Goal: Task Accomplishment & Management: Manage account settings

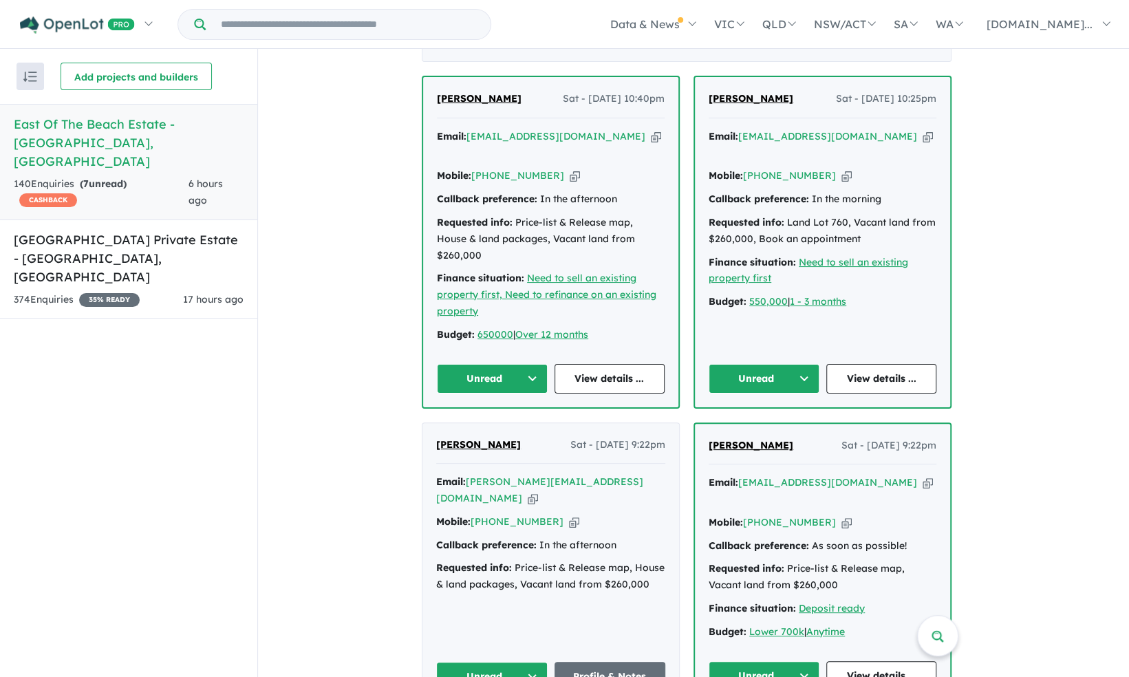
scroll to position [560, 0]
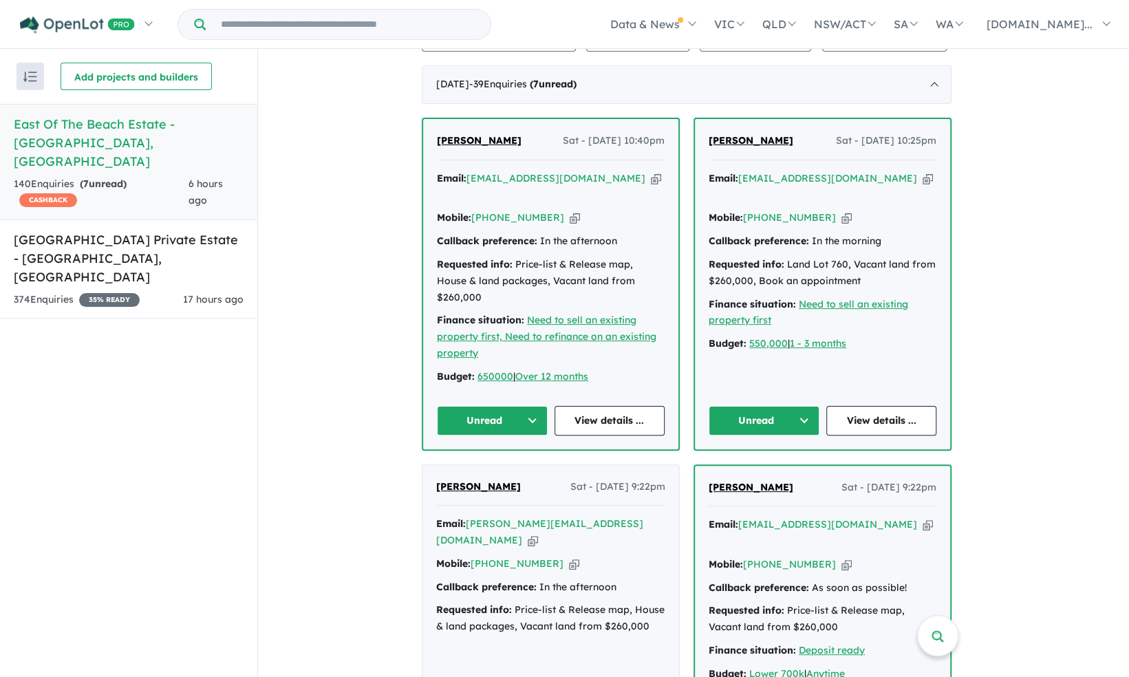
click at [501, 406] on button "Unread" at bounding box center [492, 421] width 111 height 30
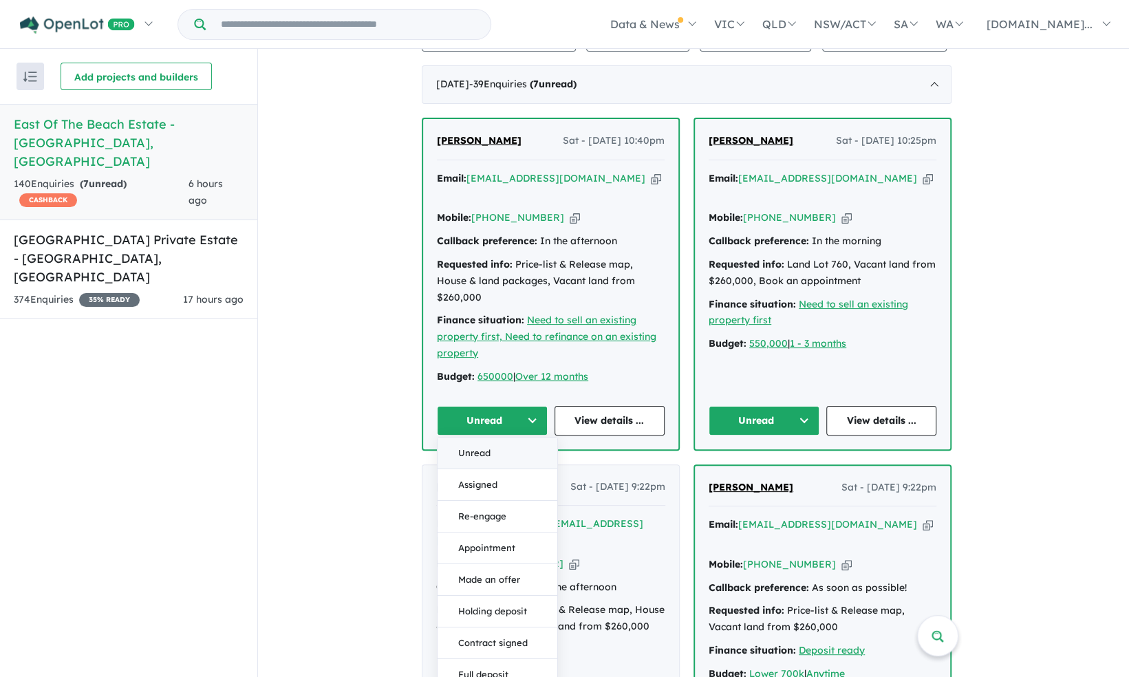
click at [498, 437] on button "Unread" at bounding box center [498, 453] width 120 height 32
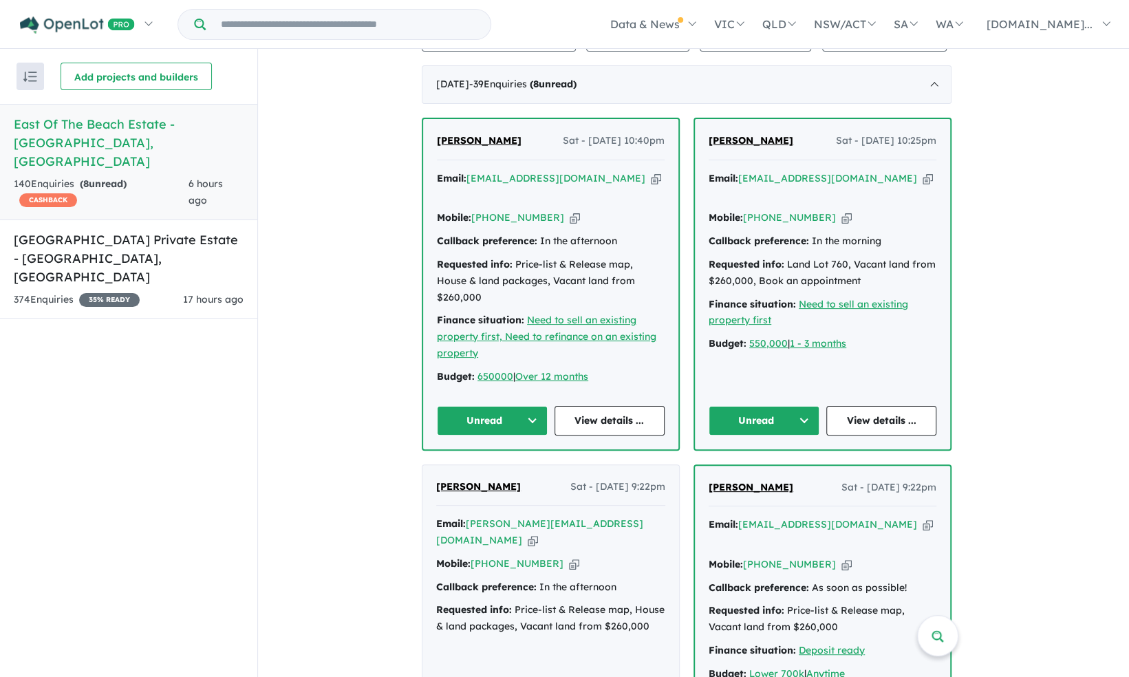
click at [520, 406] on button "Unread" at bounding box center [492, 421] width 111 height 30
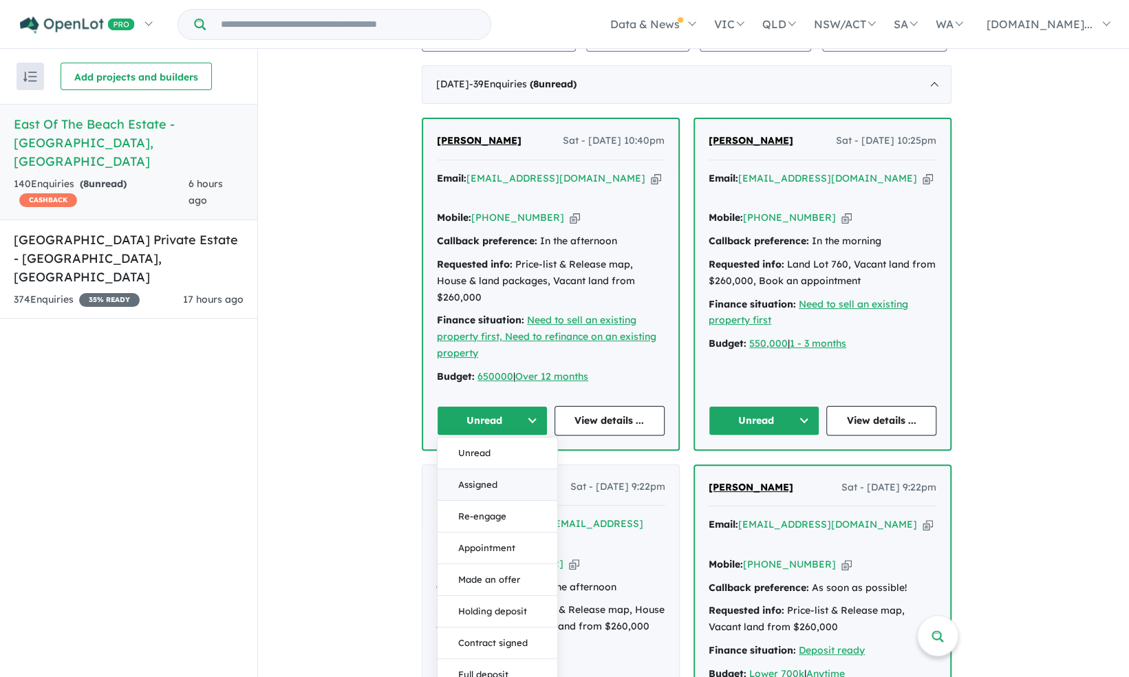
click at [491, 469] on button "Assigned" at bounding box center [498, 485] width 120 height 32
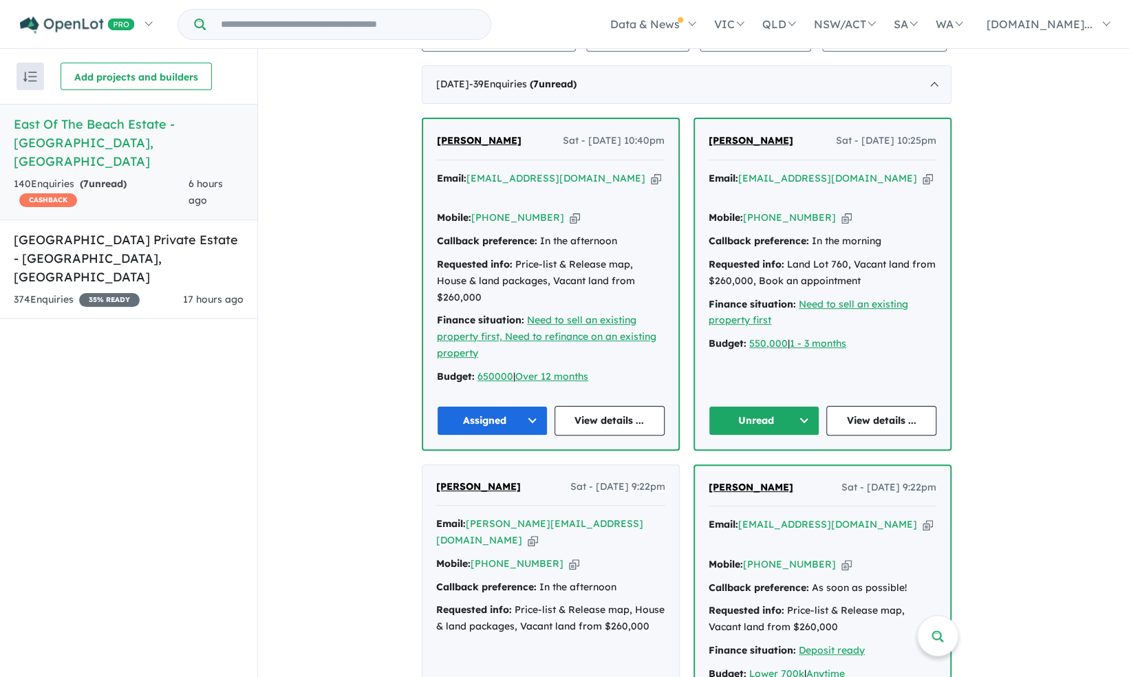
click at [749, 406] on button "Unread" at bounding box center [764, 421] width 111 height 30
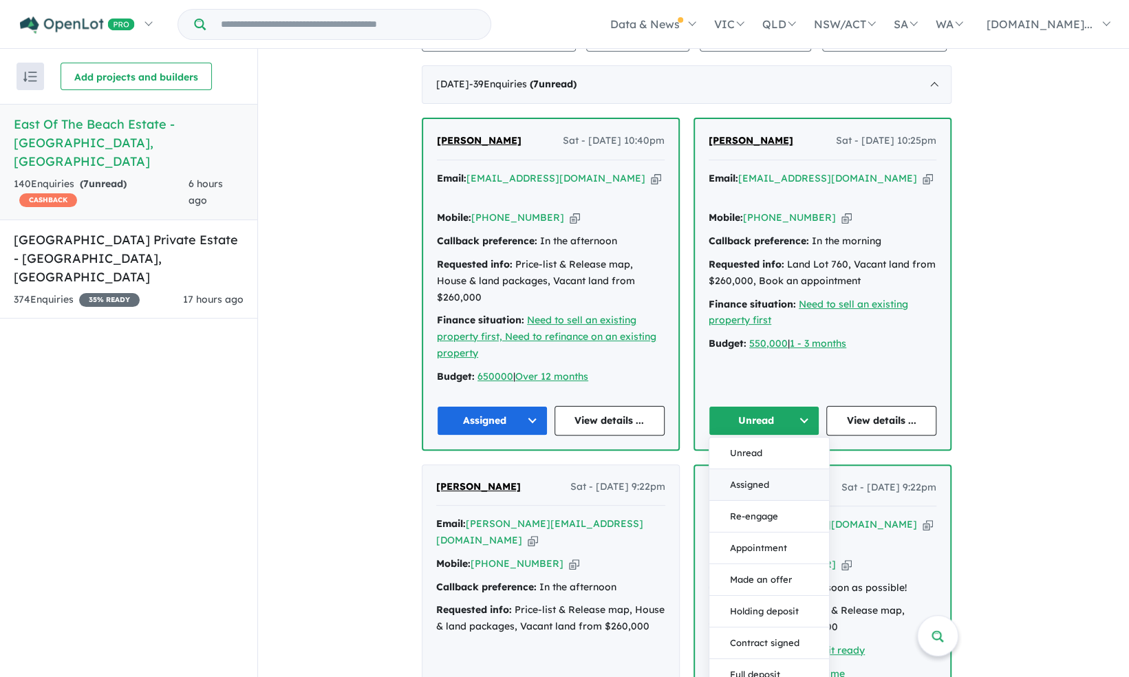
click at [780, 469] on button "Assigned" at bounding box center [770, 485] width 120 height 32
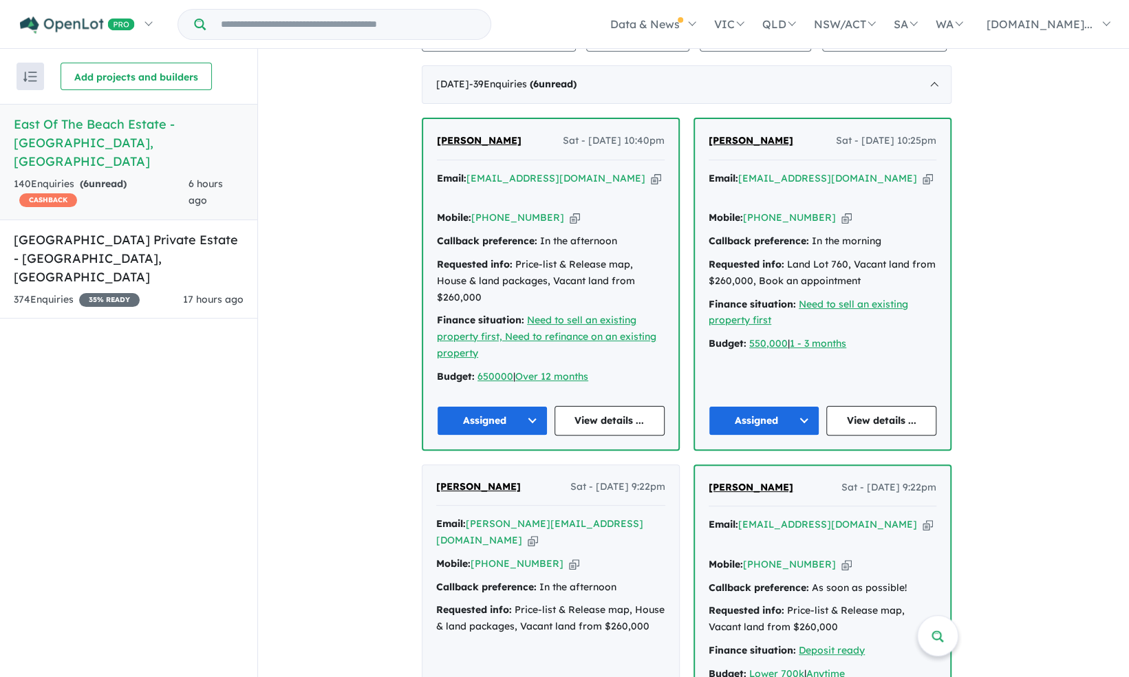
scroll to position [835, 0]
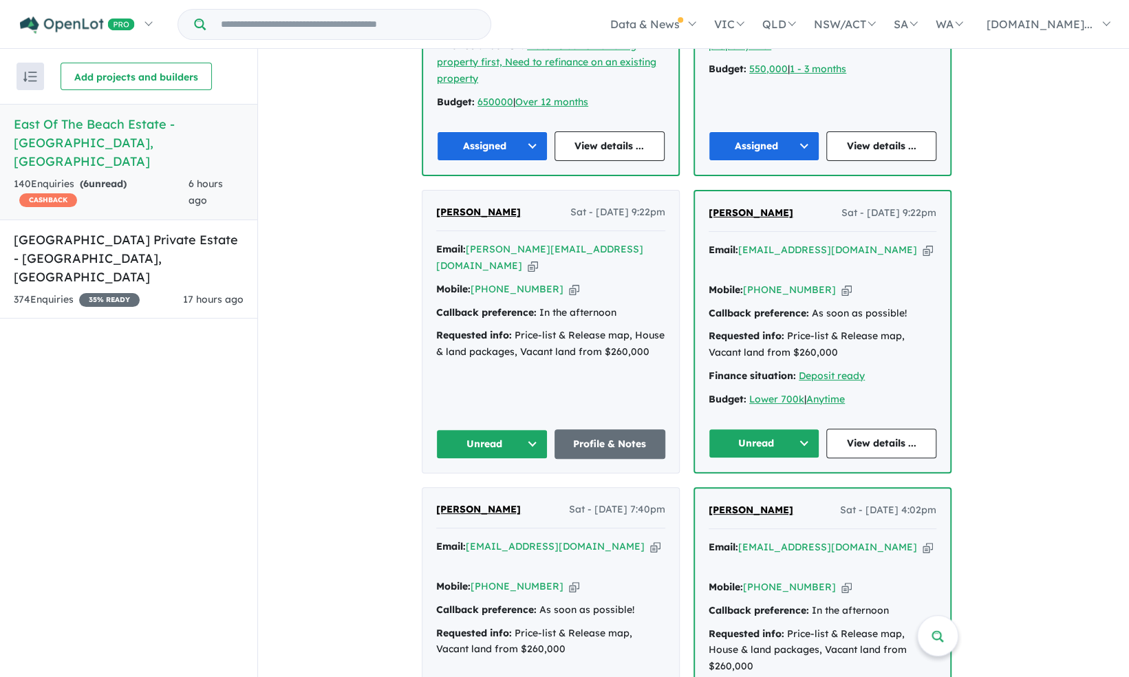
click at [770, 429] on button "Unread" at bounding box center [764, 444] width 111 height 30
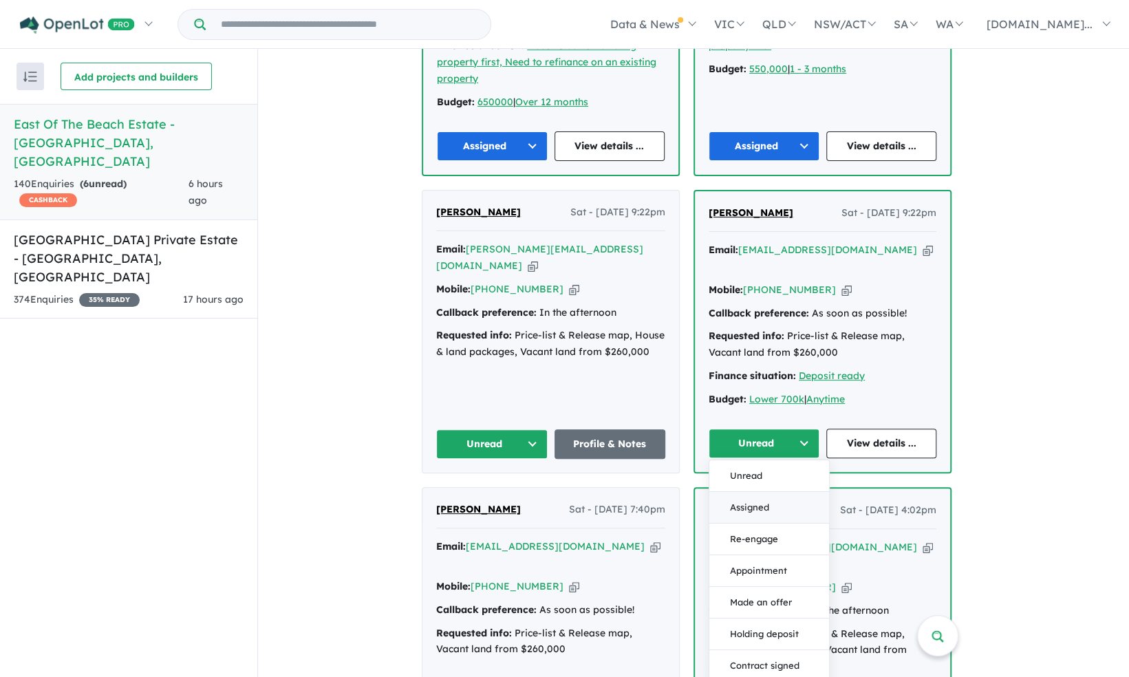
click at [769, 491] on button "Assigned" at bounding box center [770, 507] width 120 height 32
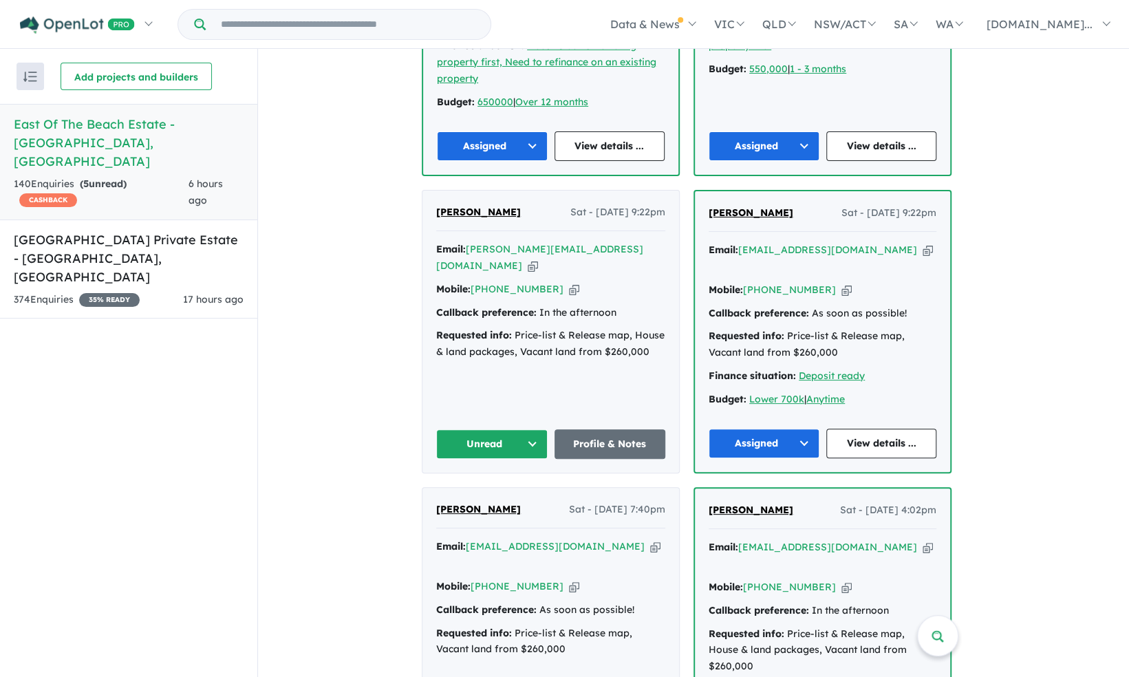
click at [484, 429] on button "Unread" at bounding box center [491, 444] width 111 height 30
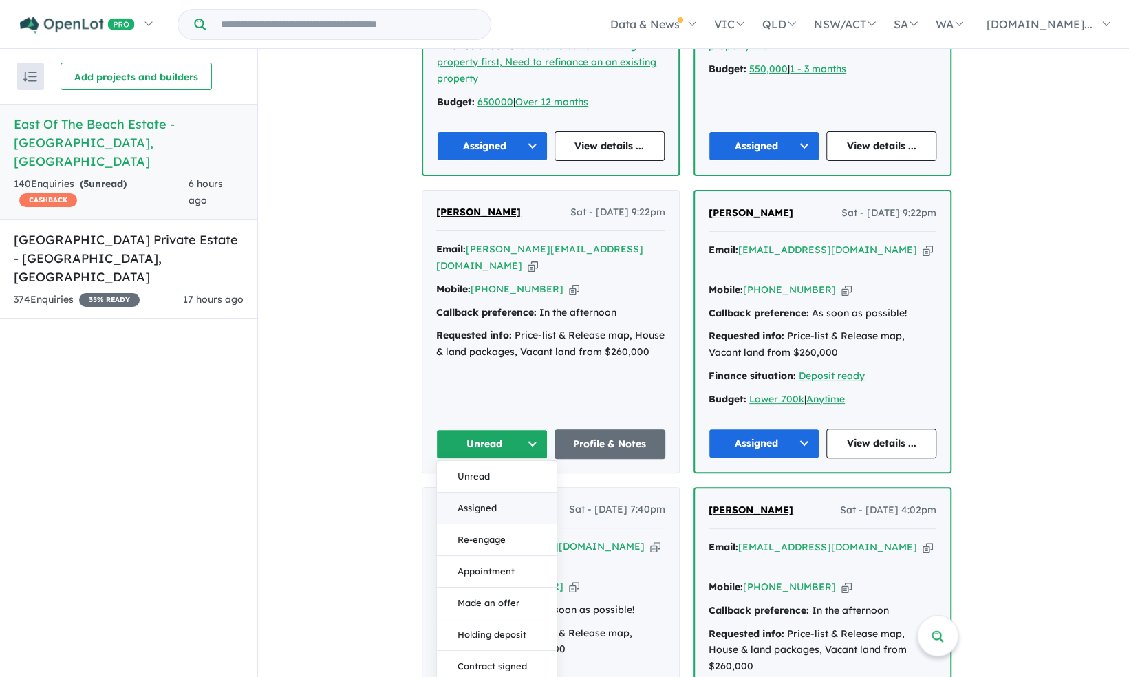
click at [507, 492] on button "Assigned" at bounding box center [497, 508] width 120 height 32
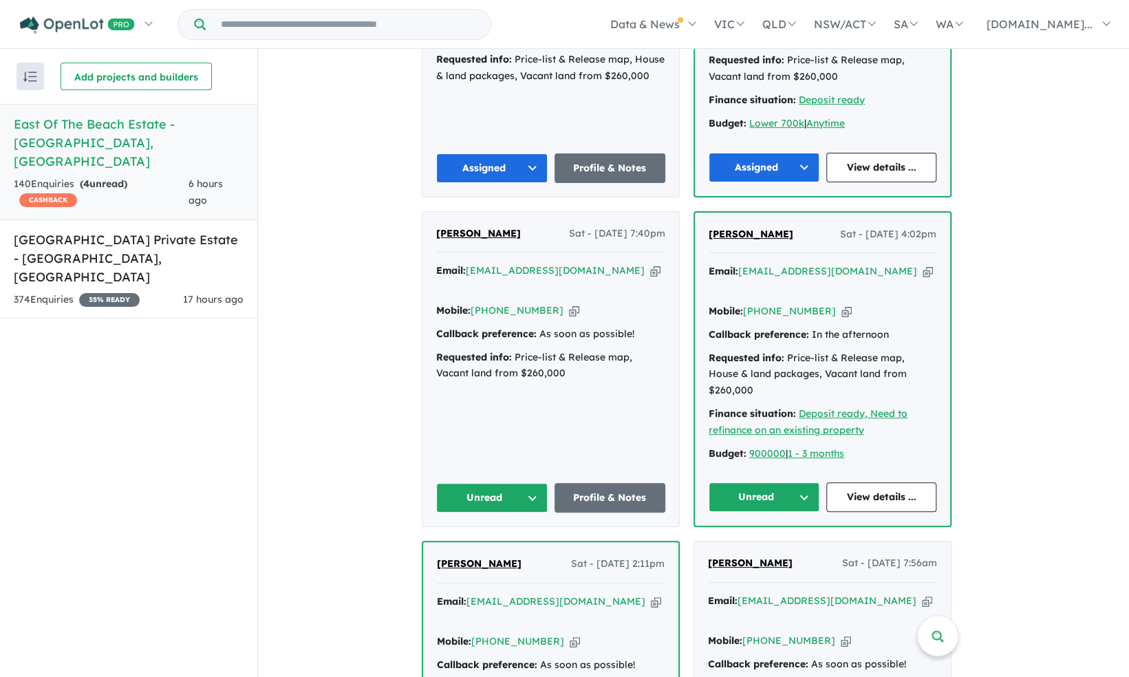
scroll to position [1111, 0]
click at [498, 482] on button "Unread" at bounding box center [491, 497] width 111 height 30
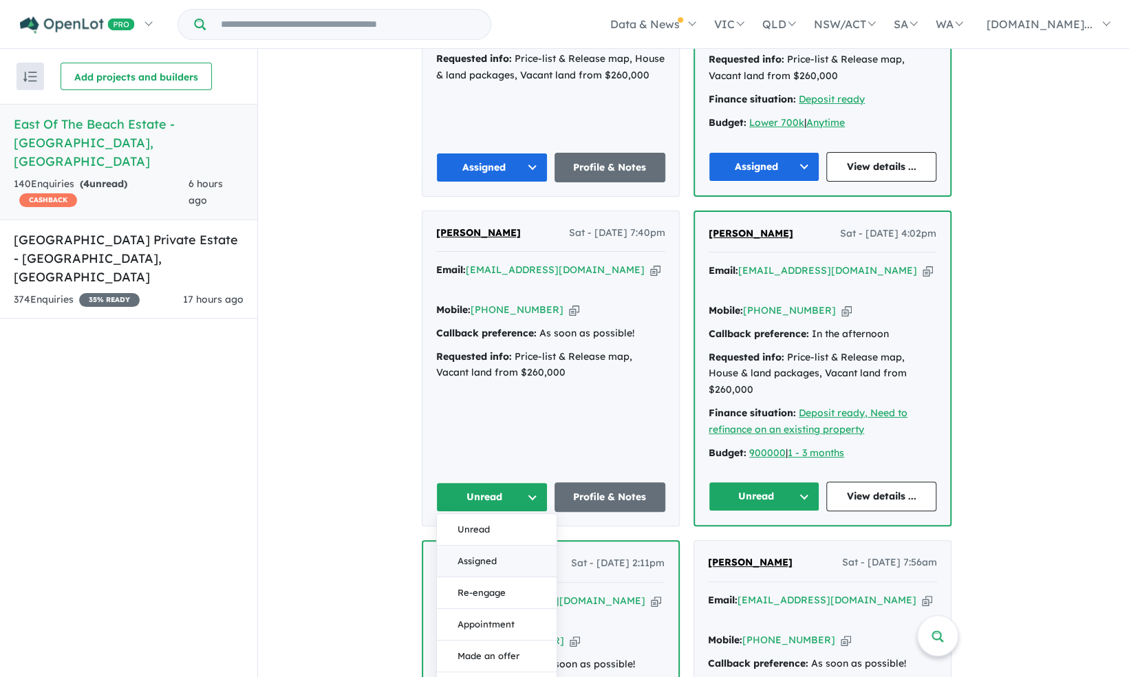
click at [496, 546] on button "Assigned" at bounding box center [497, 562] width 120 height 32
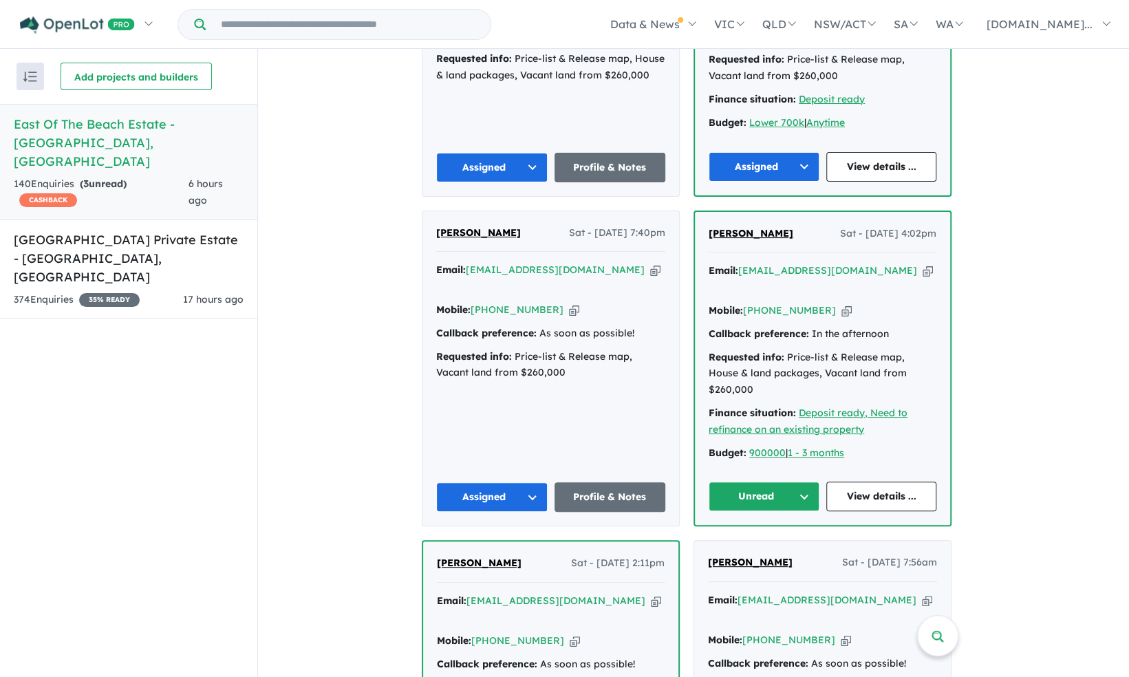
click at [774, 482] on button "Unread" at bounding box center [764, 497] width 111 height 30
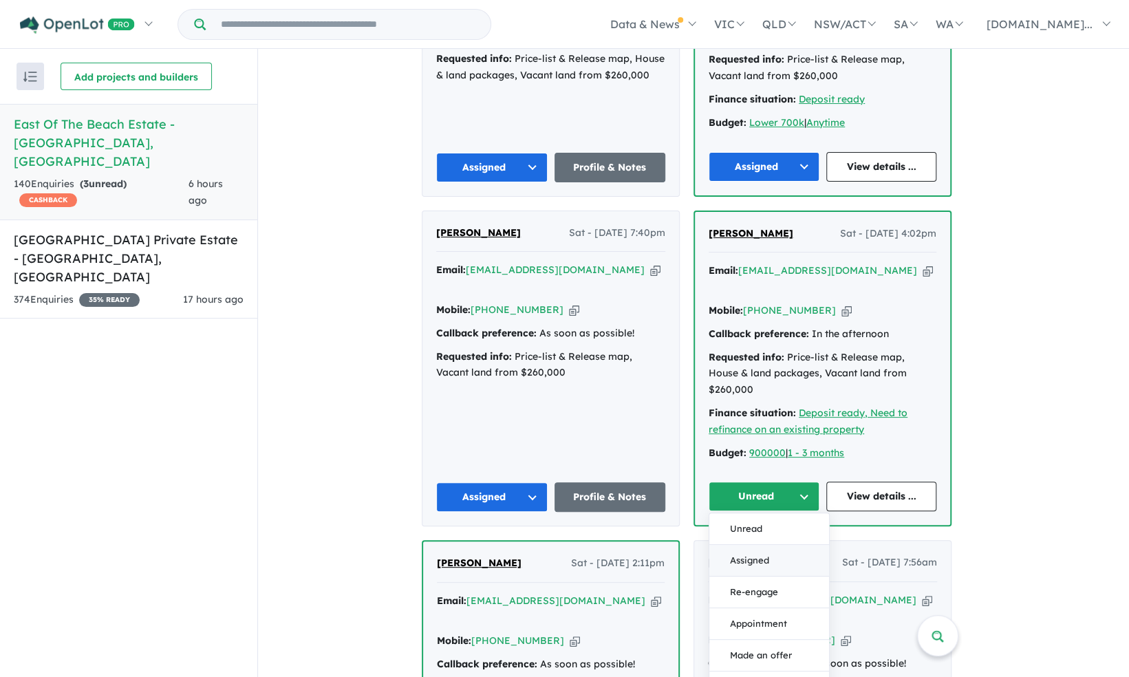
click at [756, 545] on button "Assigned" at bounding box center [770, 561] width 120 height 32
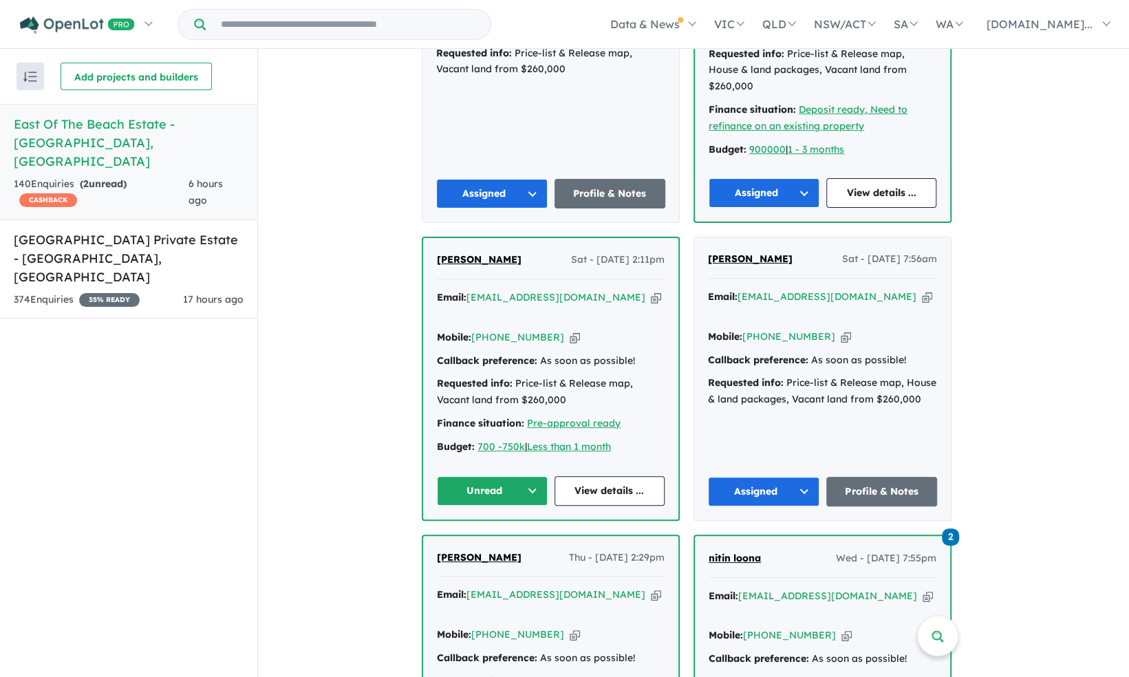
scroll to position [1427, 0]
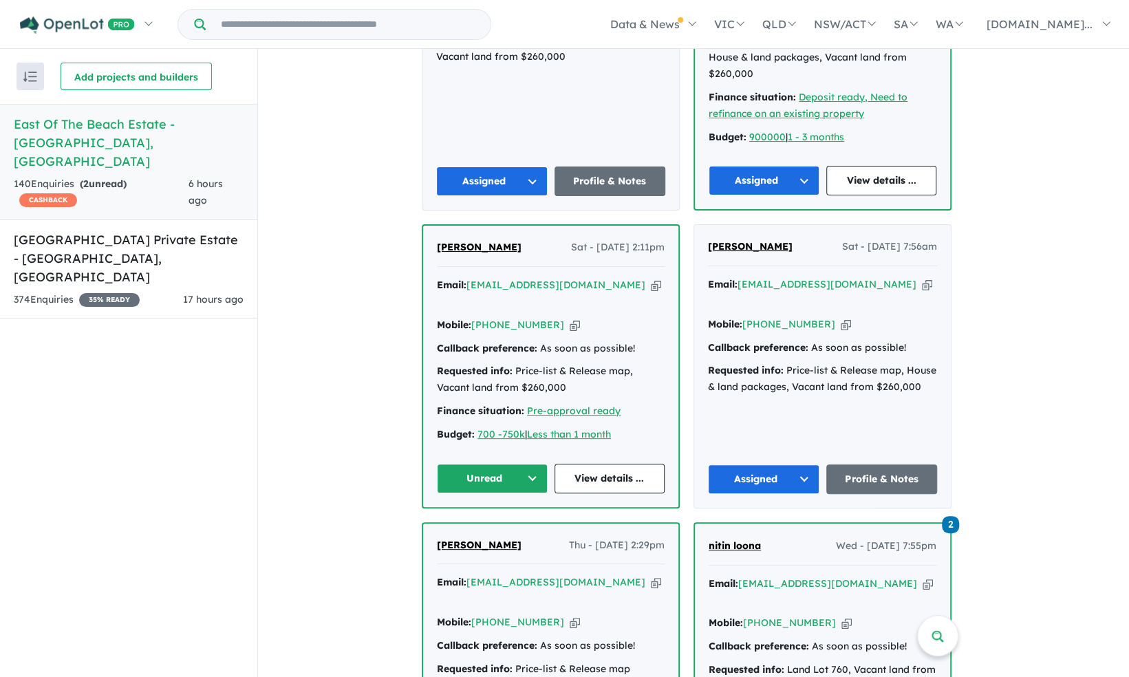
click at [509, 464] on button "Unread" at bounding box center [492, 479] width 111 height 30
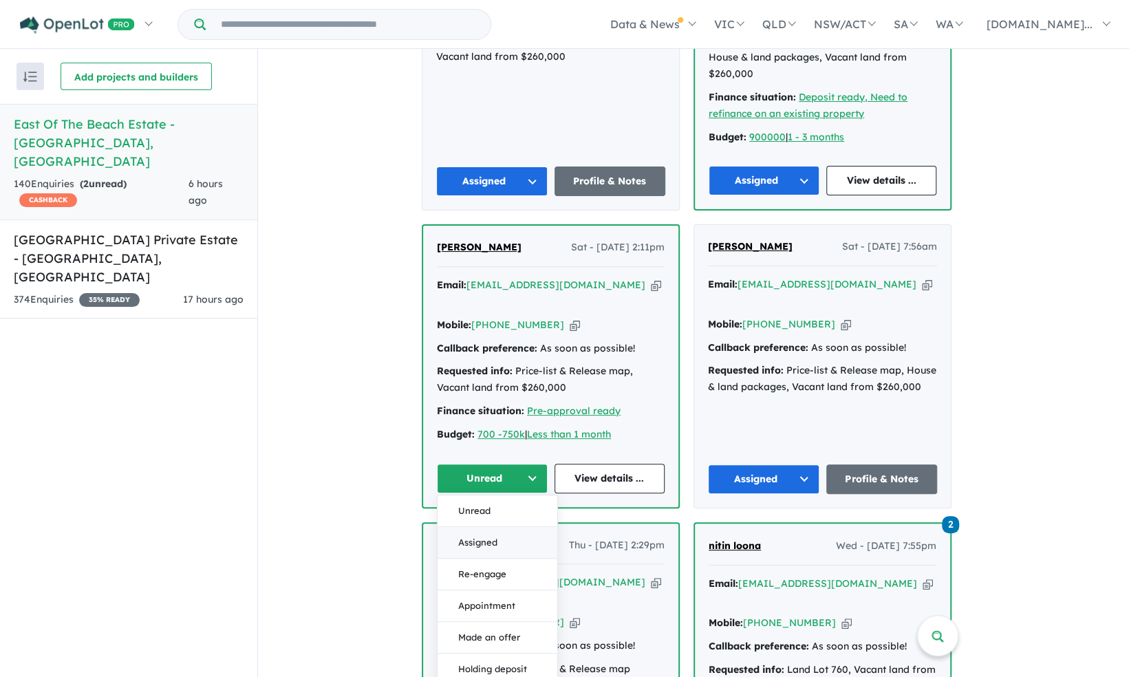
click at [495, 526] on button "Assigned" at bounding box center [498, 542] width 120 height 32
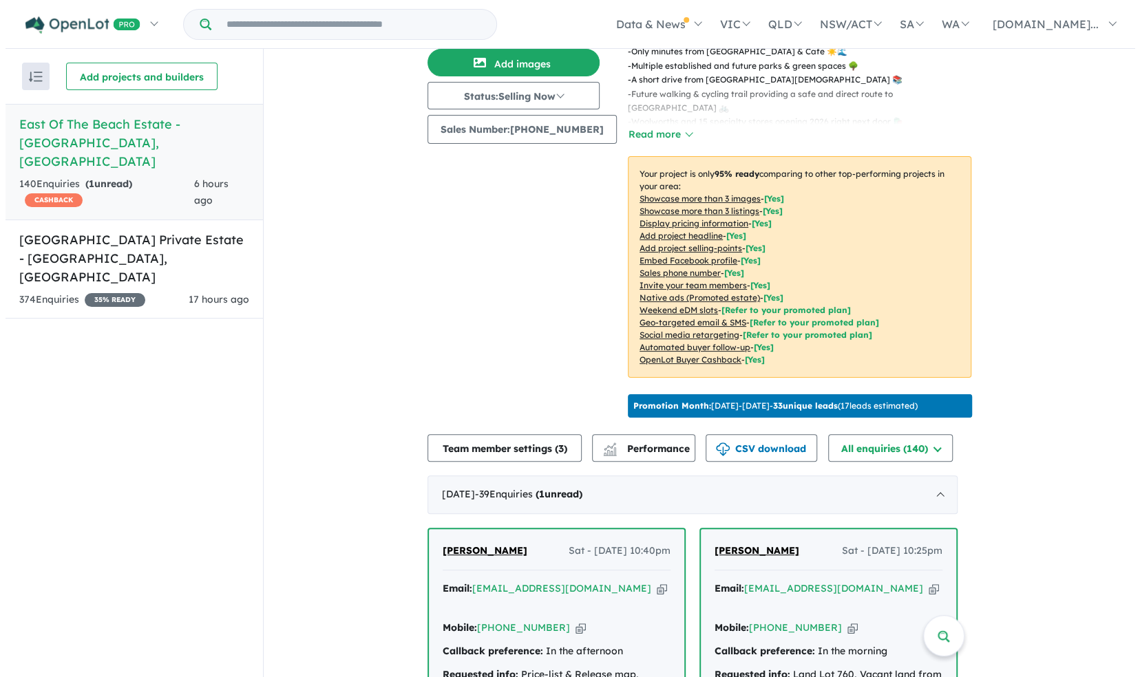
scroll to position [0, 0]
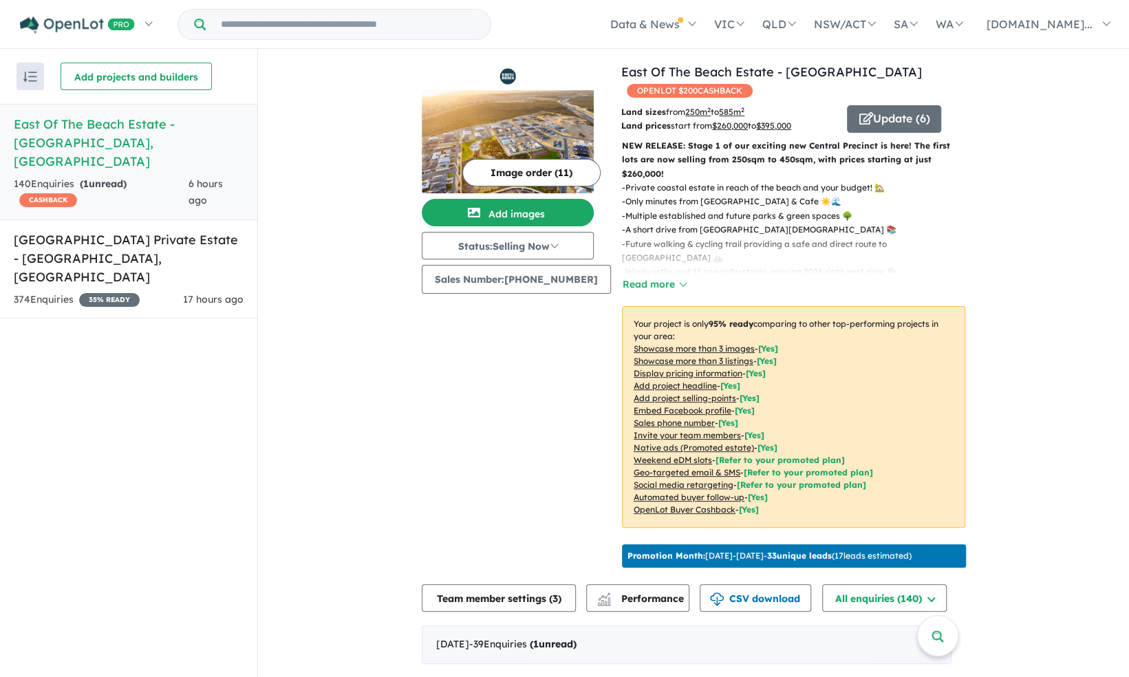
click at [102, 145] on h5 "East Of The Beach Estate - [GEOGRAPHIC_DATA] , [GEOGRAPHIC_DATA]" at bounding box center [129, 143] width 230 height 56
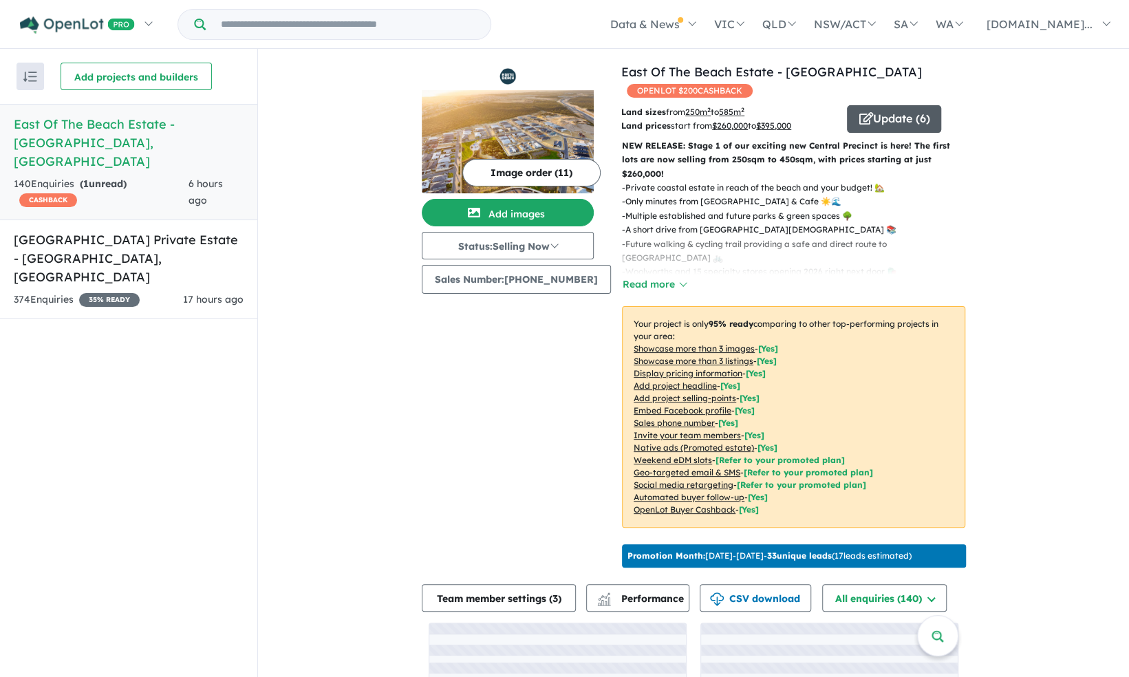
click at [891, 115] on button "Update ( 6 )" at bounding box center [894, 119] width 94 height 28
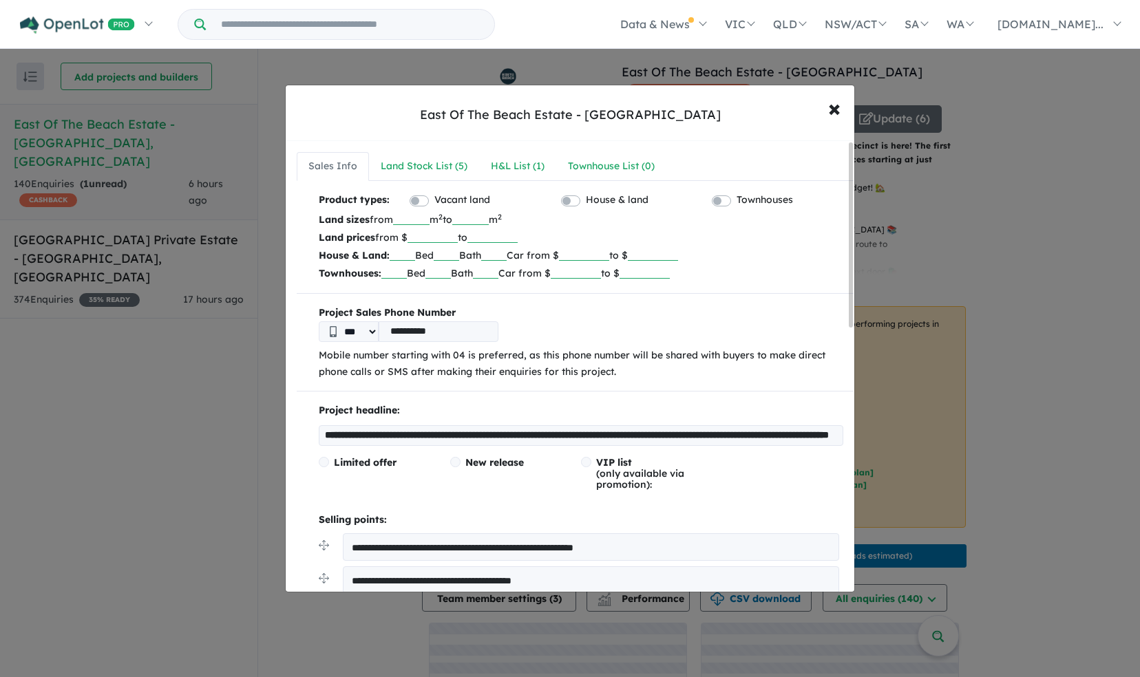
drag, startPoint x: 461, startPoint y: 235, endPoint x: 407, endPoint y: 237, distance: 54.4
click at [407, 237] on p "Land prices from $ ****** to ******" at bounding box center [581, 237] width 524 height 18
type input "******"
click at [745, 307] on b "Project Sales Phone Number" at bounding box center [581, 313] width 524 height 17
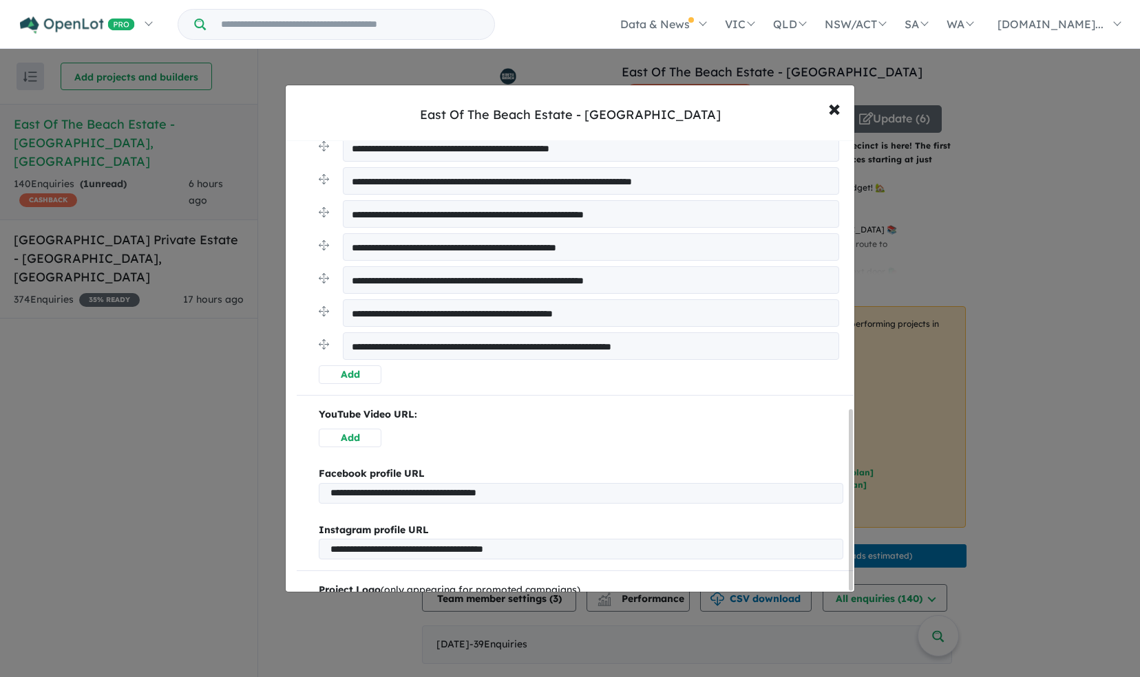
scroll to position [674, 0]
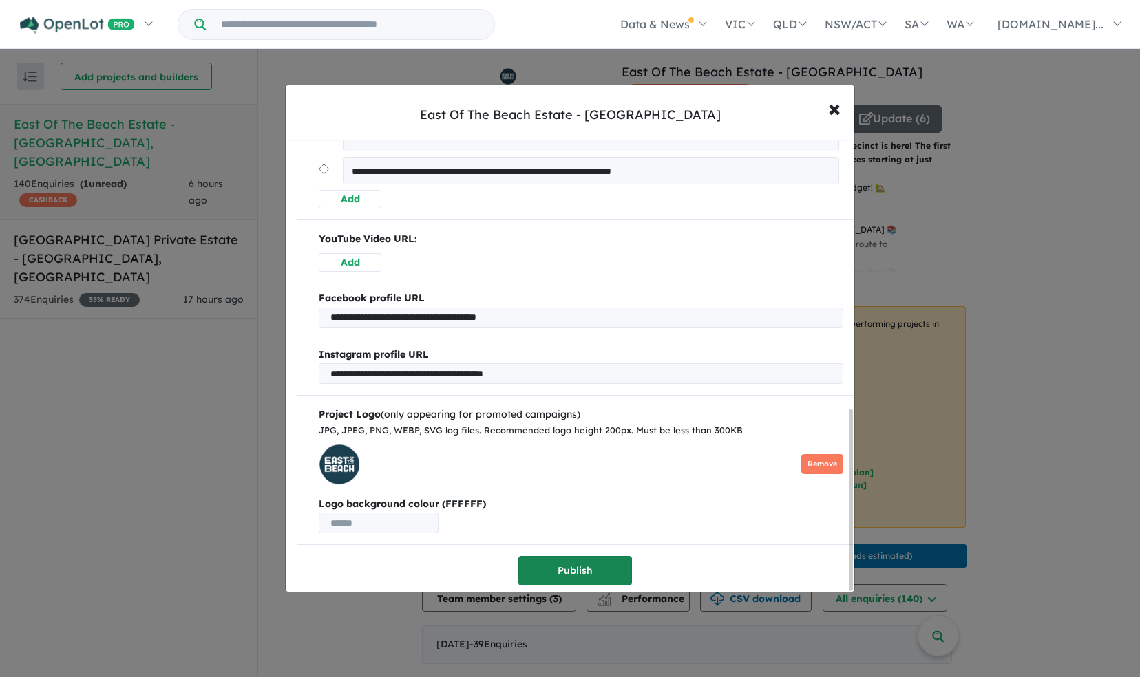
click at [571, 563] on button "Publish" at bounding box center [575, 571] width 114 height 30
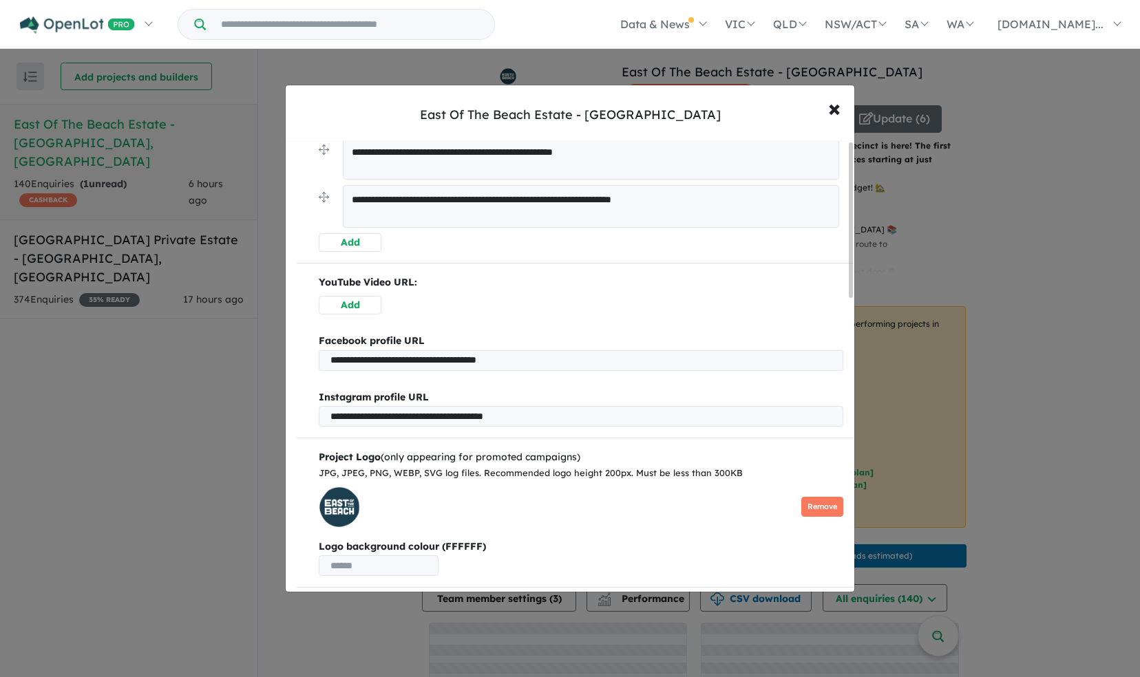
scroll to position [0, 0]
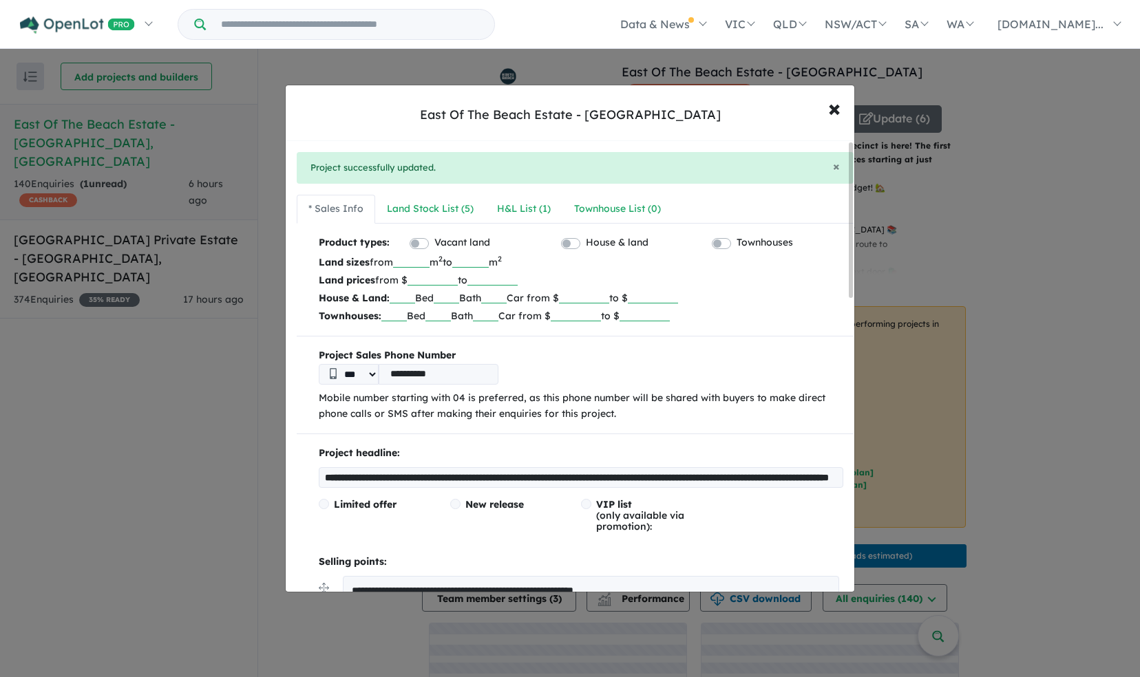
click at [425, 264] on input "***" at bounding box center [411, 261] width 36 height 14
type input "*"
type input "***"
click at [489, 263] on input "***" at bounding box center [470, 261] width 36 height 14
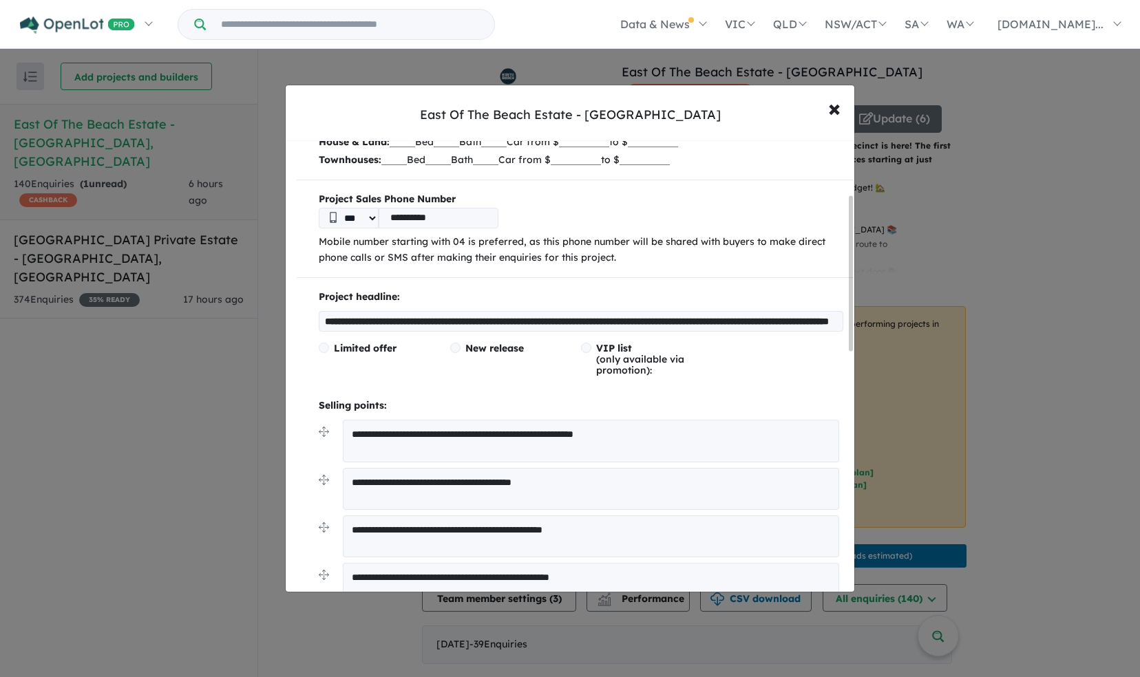
scroll to position [157, 0]
type input "***"
click at [767, 319] on input "**********" at bounding box center [581, 320] width 524 height 21
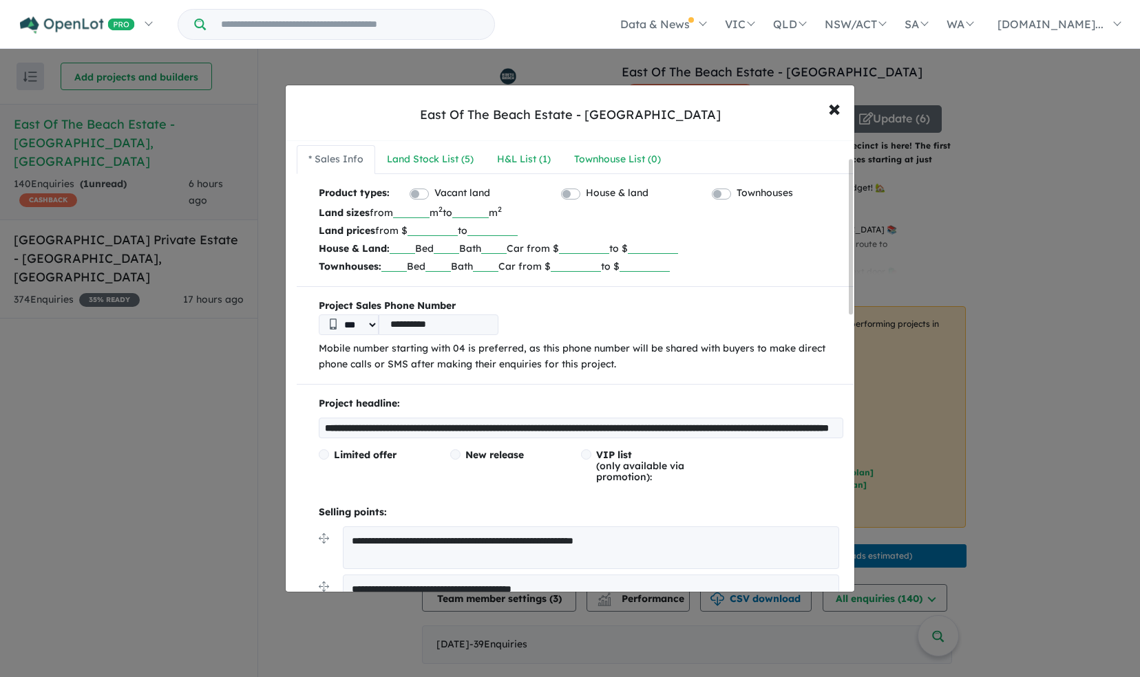
scroll to position [50, 0]
type input "**********"
click at [370, 324] on select "***" at bounding box center [349, 324] width 60 height 21
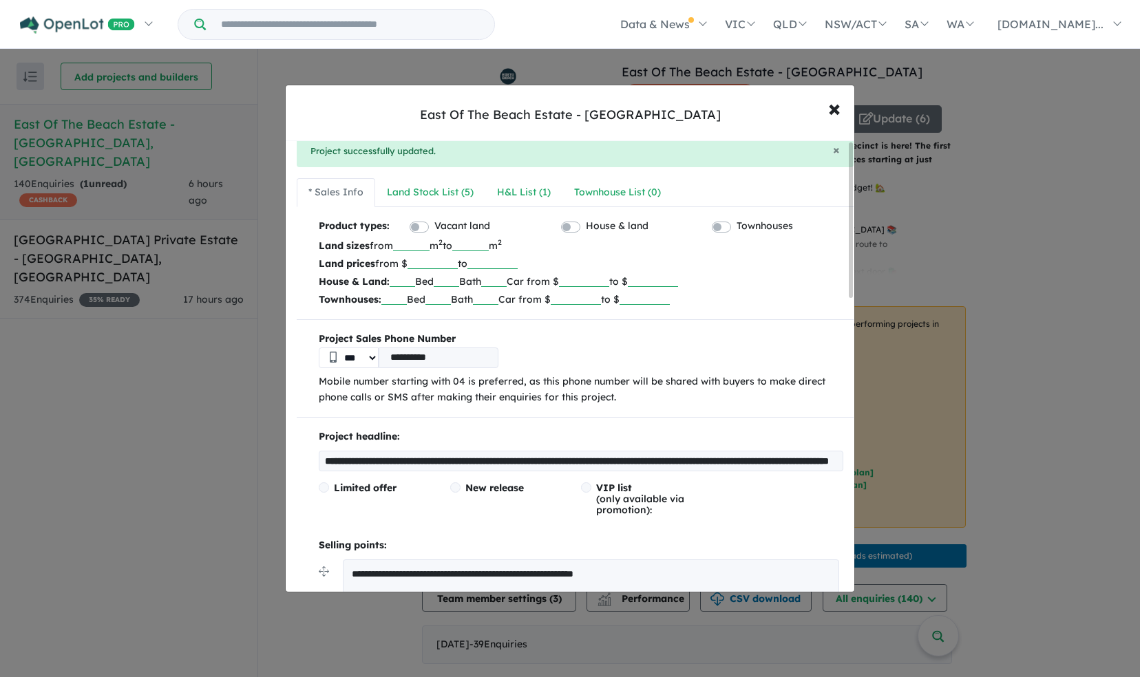
scroll to position [0, 0]
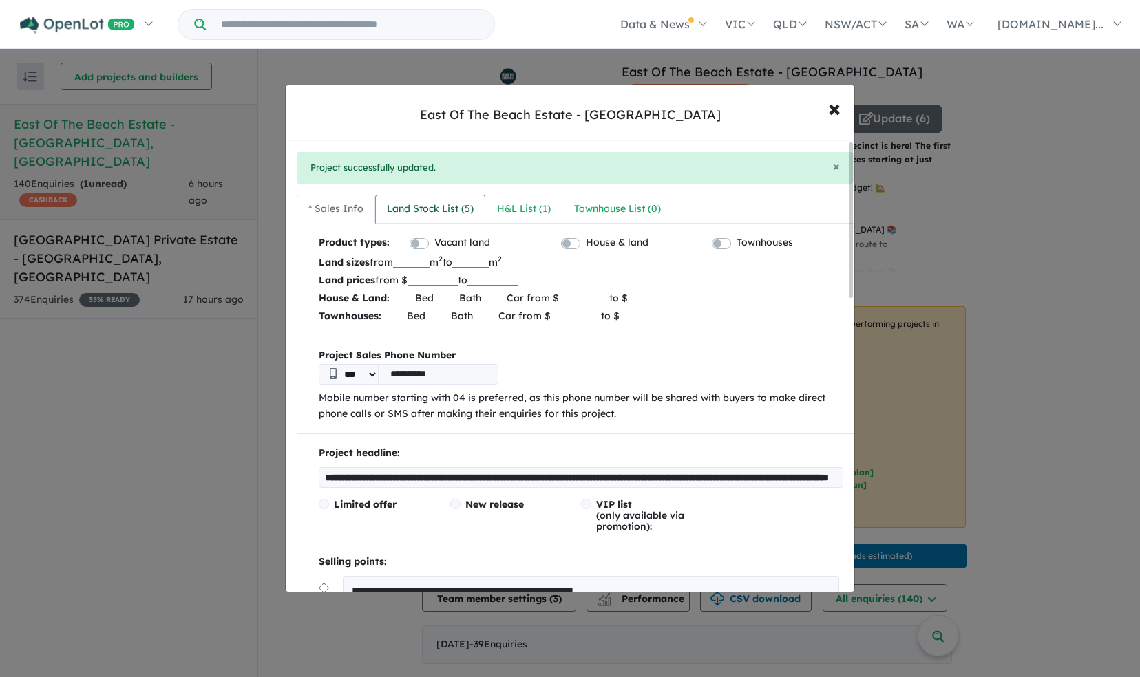
click at [453, 208] on div "Land Stock List ( 5 )" at bounding box center [430, 209] width 87 height 17
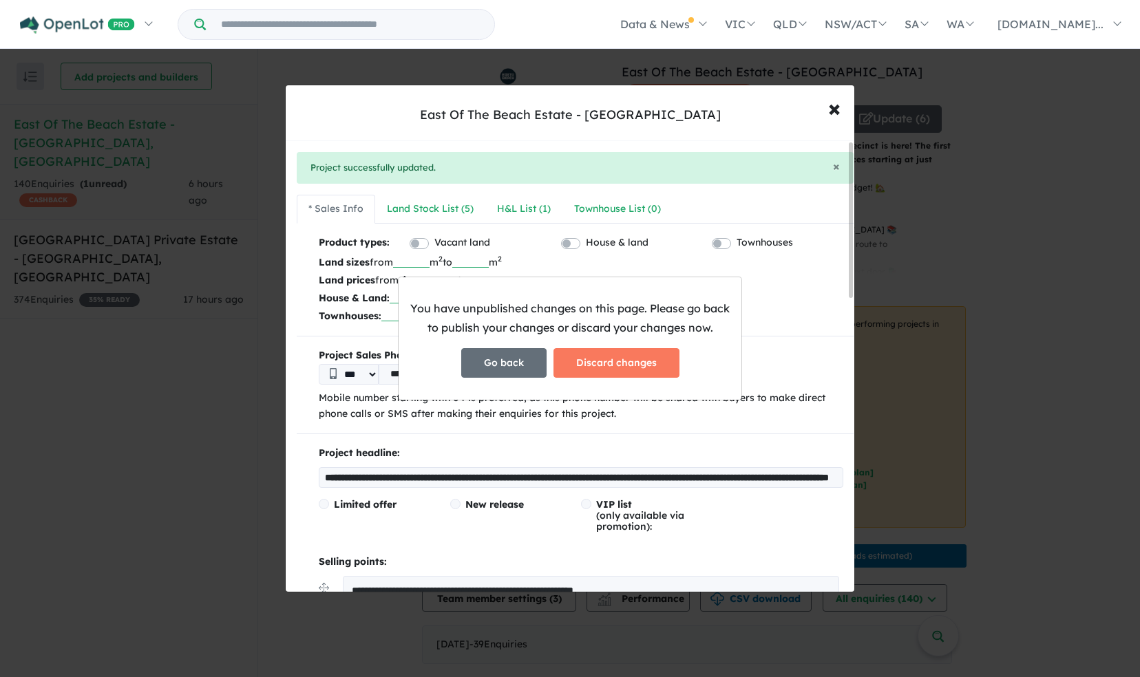
click at [520, 359] on button "Go back" at bounding box center [503, 363] width 85 height 30
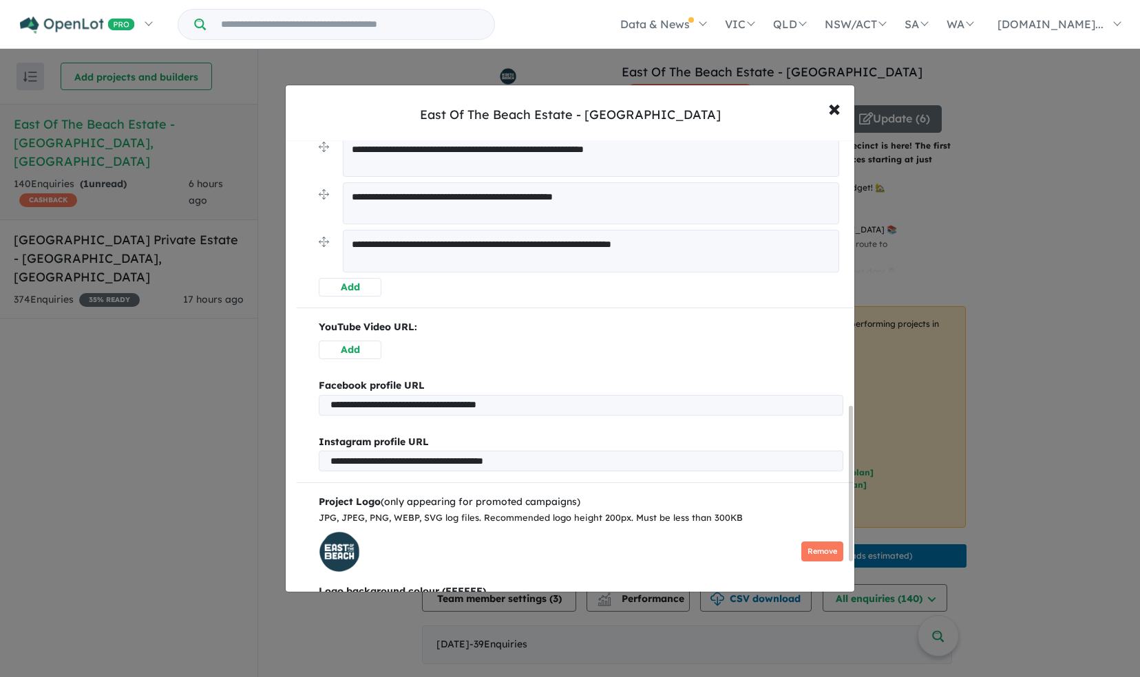
scroll to position [863, 0]
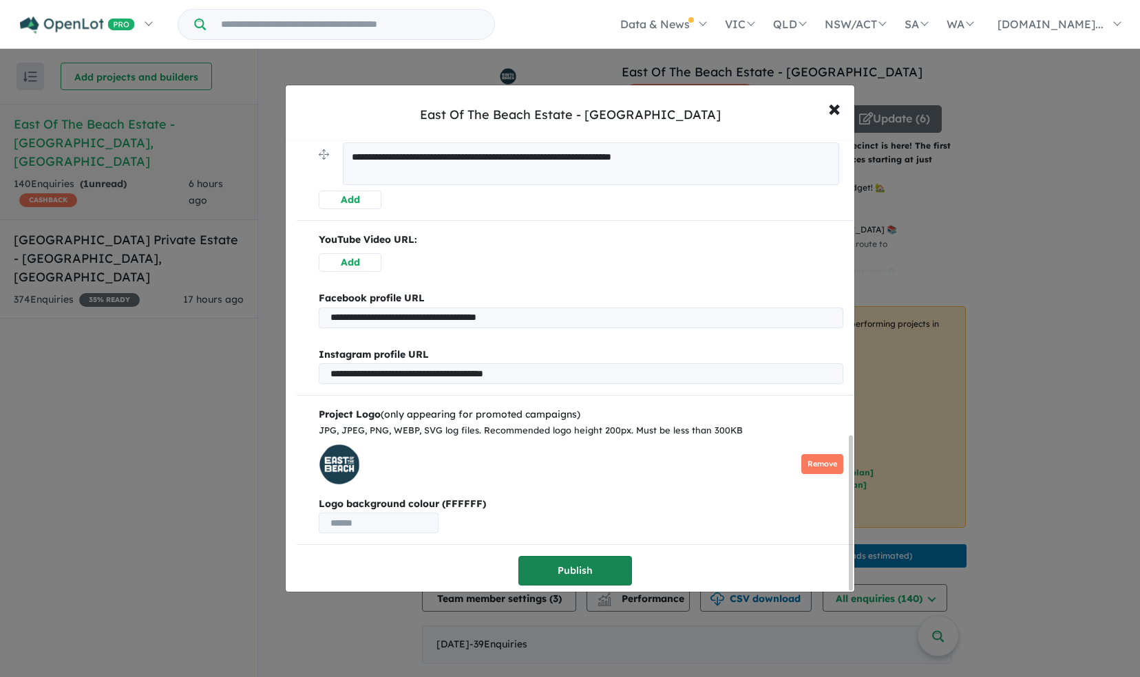
click at [558, 570] on button "Publish" at bounding box center [575, 571] width 114 height 30
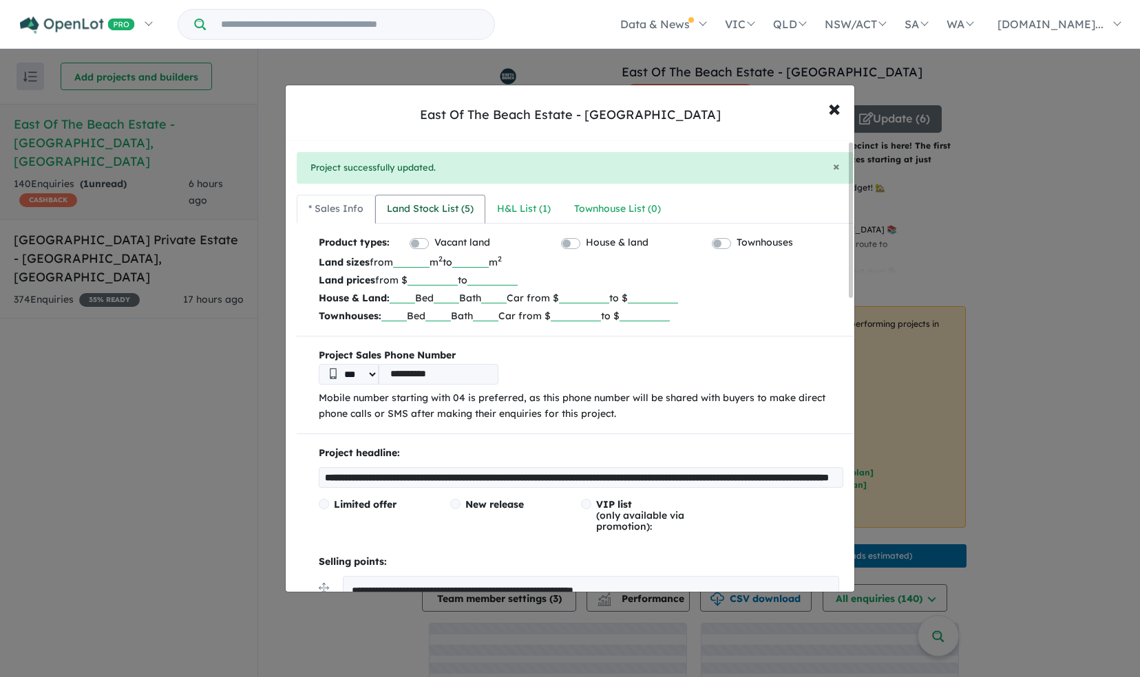
click at [454, 217] on link "Land Stock List ( 5 )" at bounding box center [430, 209] width 110 height 29
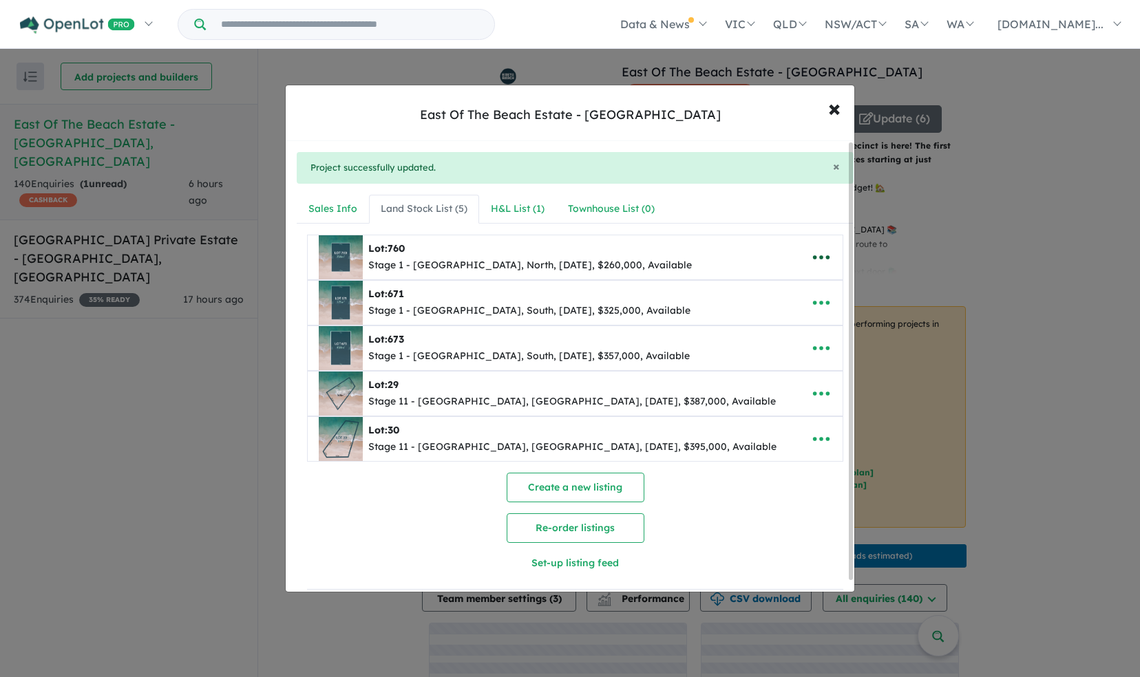
click at [814, 256] on icon "button" at bounding box center [821, 257] width 21 height 21
click at [790, 319] on link "Remove" at bounding box center [791, 323] width 102 height 32
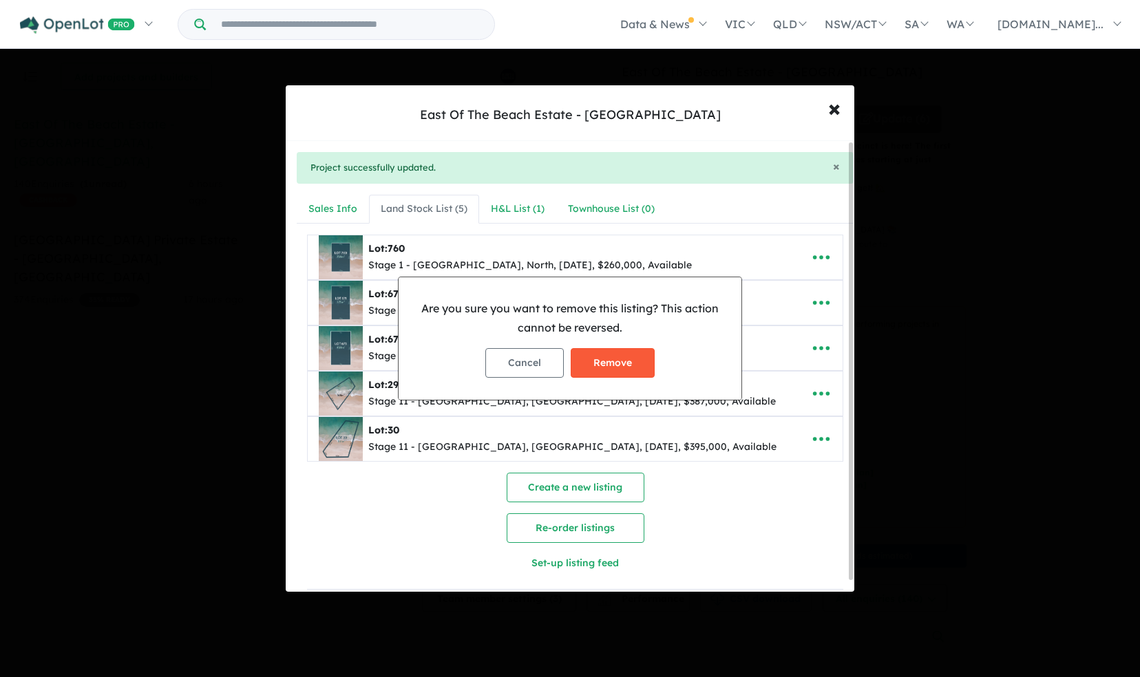
click at [630, 354] on button "Remove" at bounding box center [613, 363] width 84 height 30
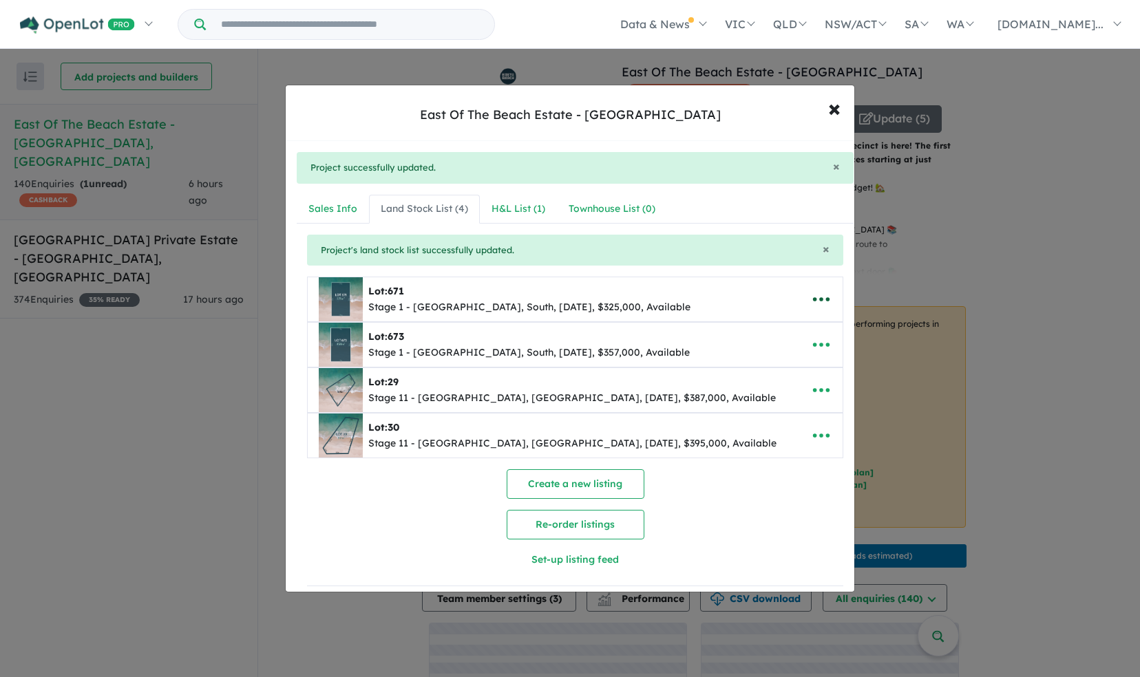
click at [816, 292] on icon "button" at bounding box center [821, 299] width 21 height 21
click at [789, 364] on link "Remove" at bounding box center [791, 366] width 102 height 32
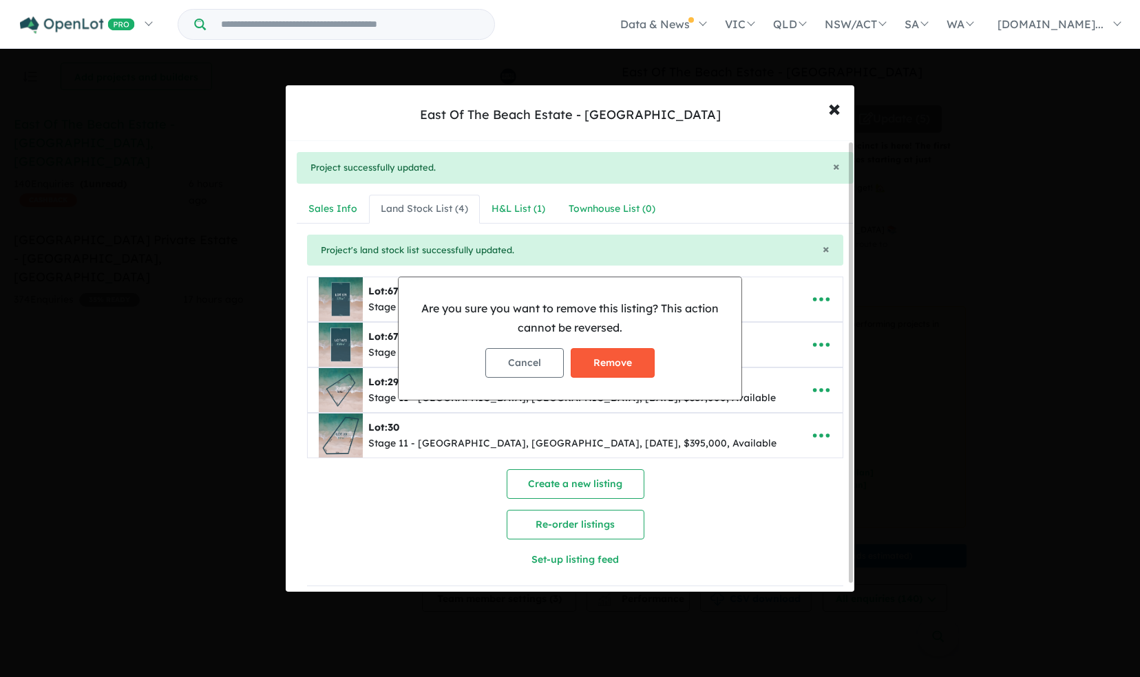
click at [631, 365] on button "Remove" at bounding box center [613, 363] width 84 height 30
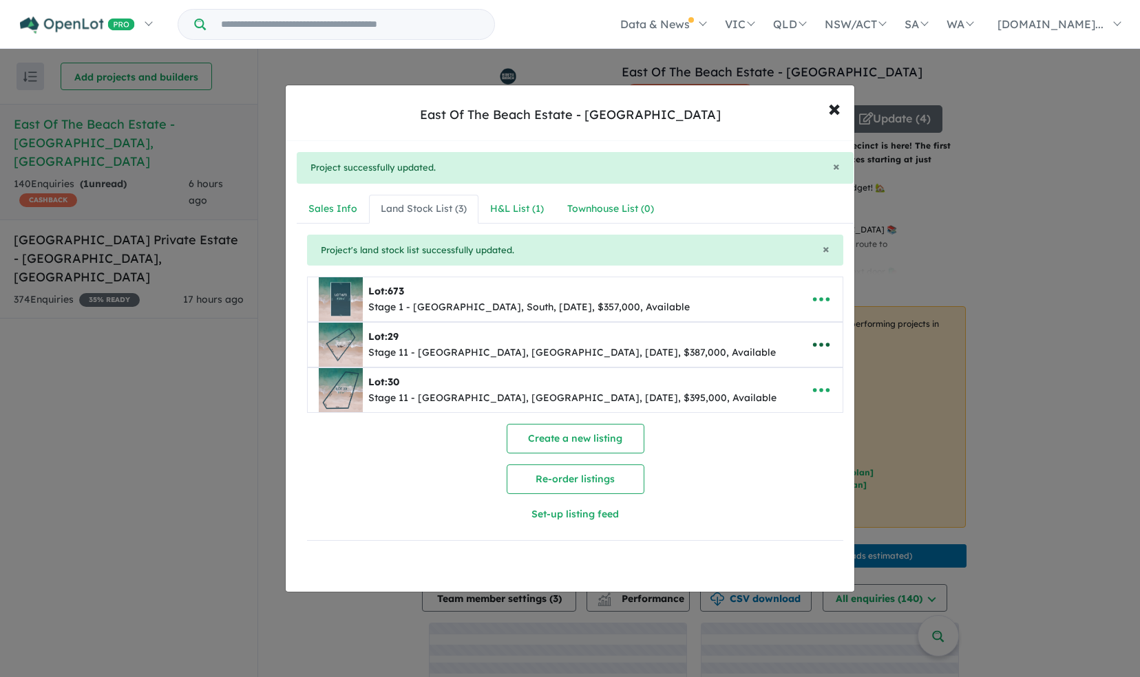
click at [819, 340] on icon "button" at bounding box center [821, 344] width 21 height 21
click at [800, 407] on link "Remove" at bounding box center [791, 411] width 102 height 32
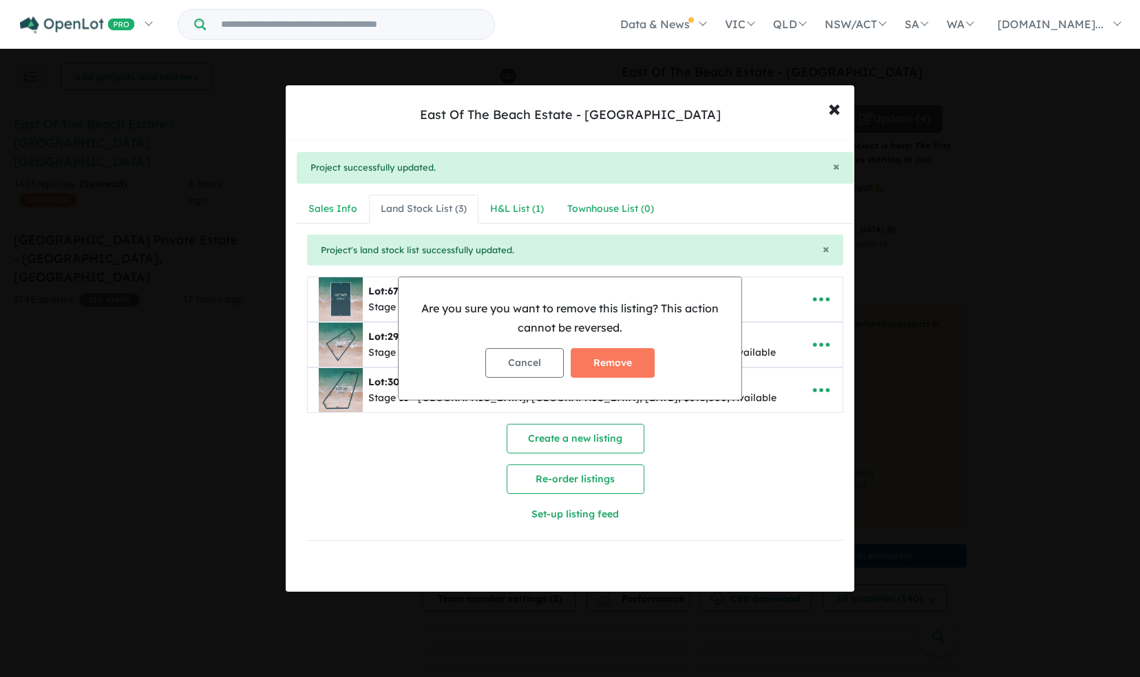
click at [637, 378] on div "Cancel Remove" at bounding box center [569, 363] width 321 height 52
click at [625, 365] on button "Remove" at bounding box center [613, 363] width 84 height 30
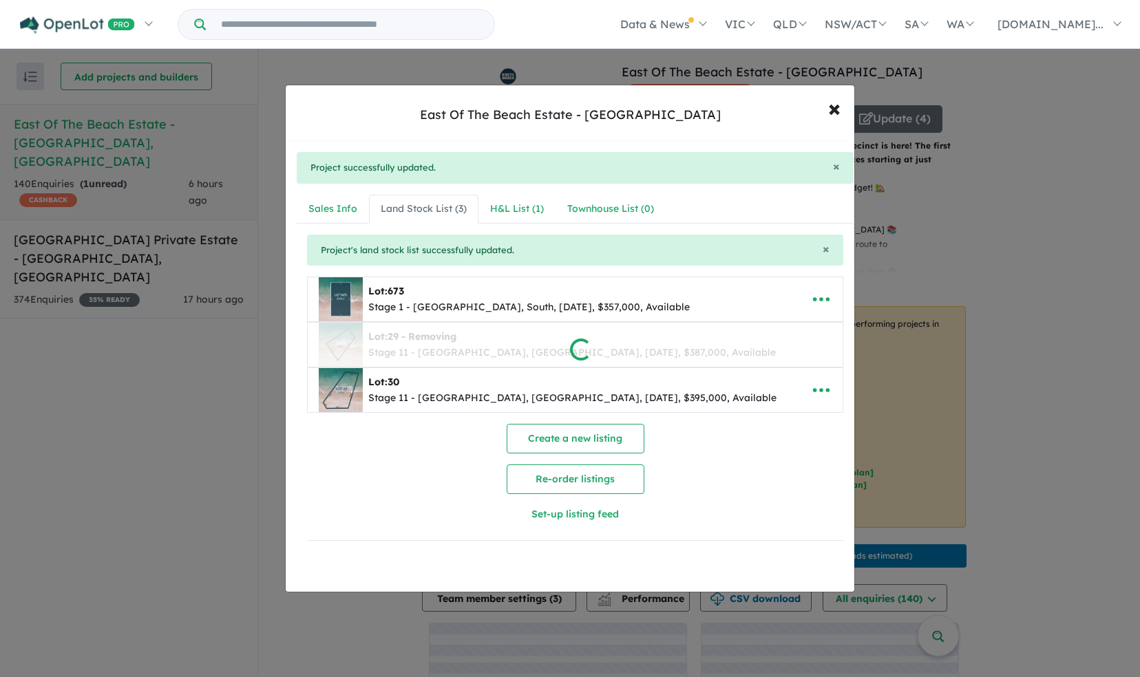
click at [526, 209] on div at bounding box center [570, 338] width 1140 height 677
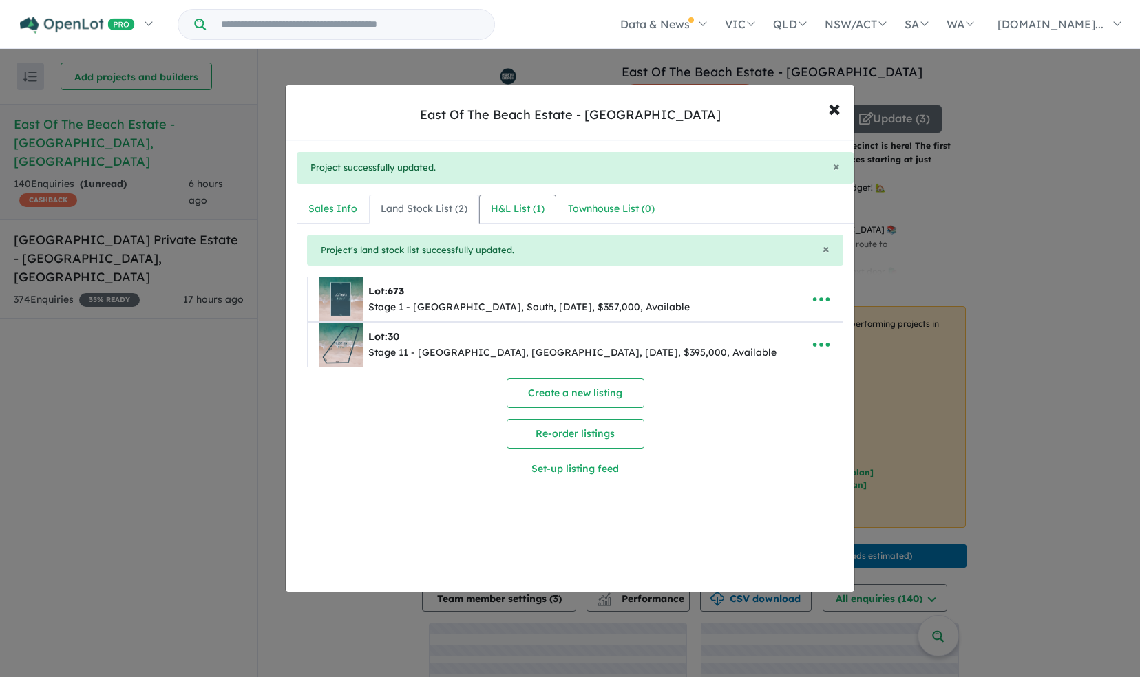
click at [526, 209] on div "H&L List ( 1 )" at bounding box center [518, 209] width 54 height 17
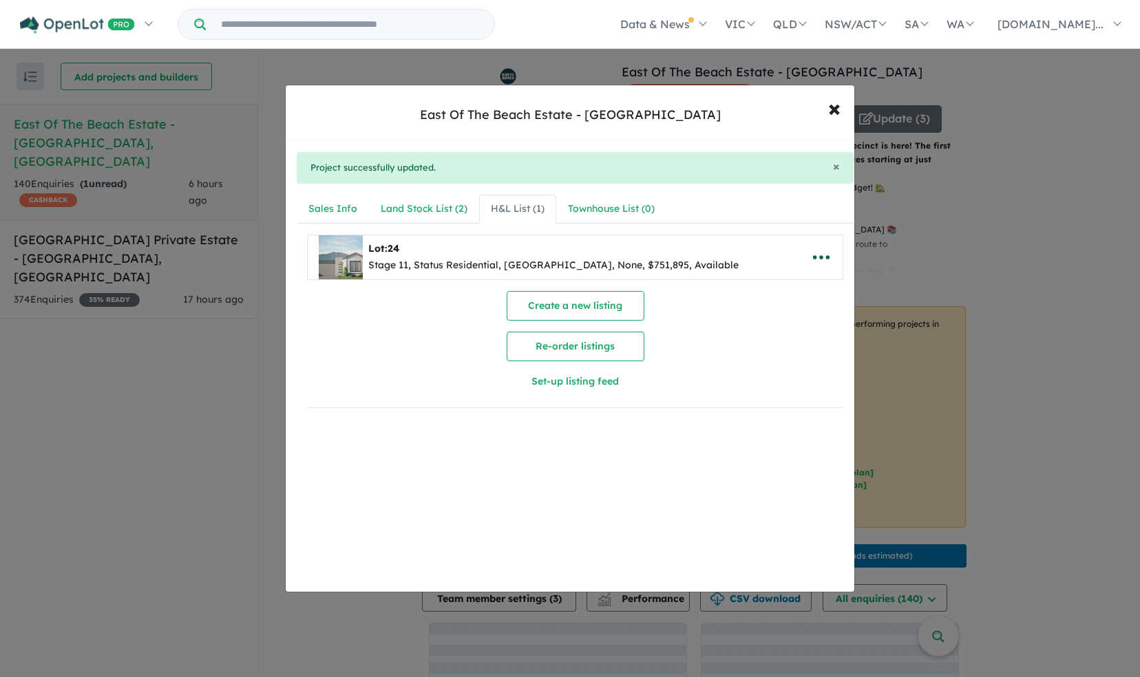
click at [811, 247] on icon "button" at bounding box center [821, 257] width 21 height 21
click at [783, 325] on link "Remove" at bounding box center [791, 323] width 102 height 32
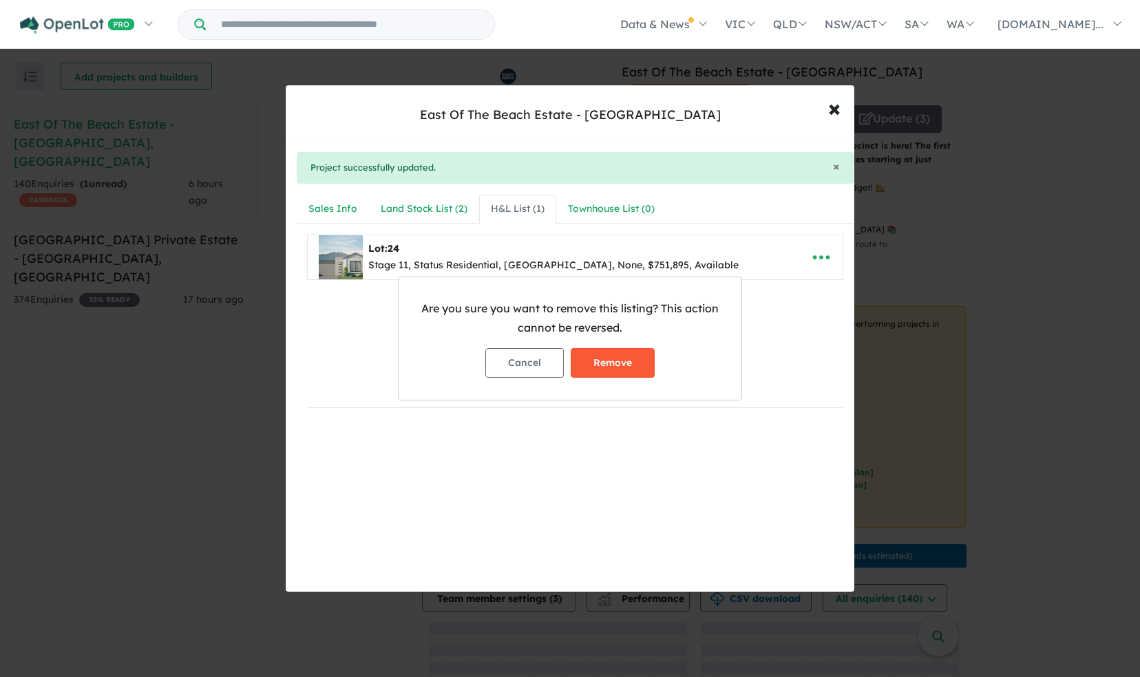
click at [628, 360] on button "Remove" at bounding box center [613, 363] width 84 height 30
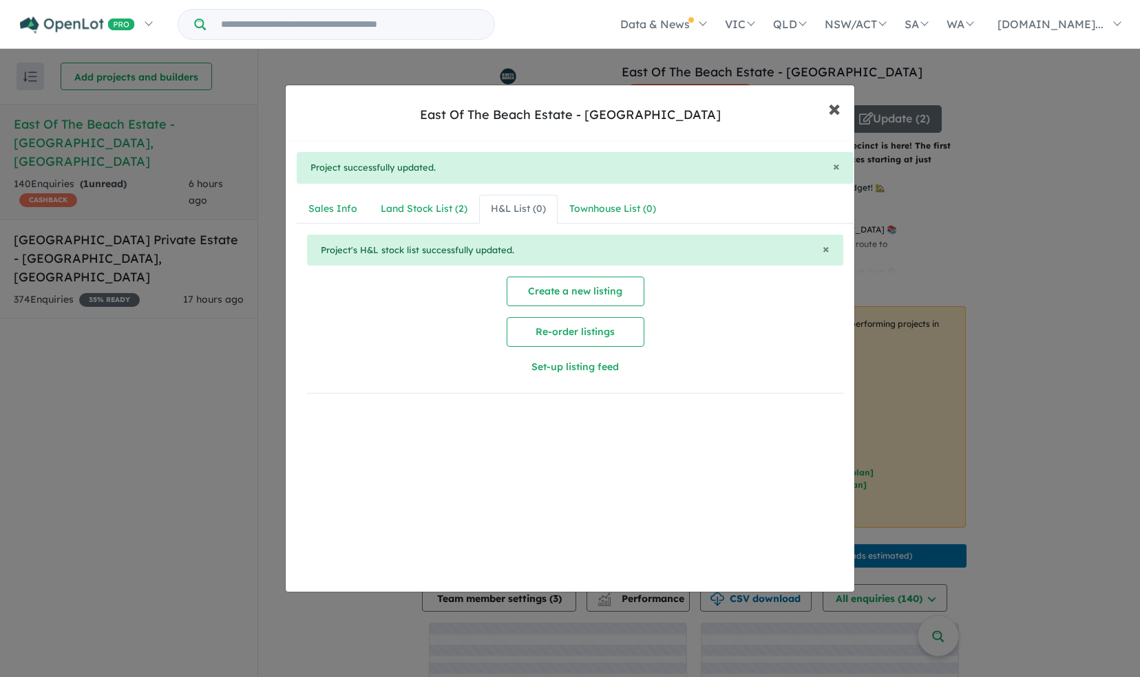
click at [833, 111] on span "×" at bounding box center [834, 108] width 12 height 30
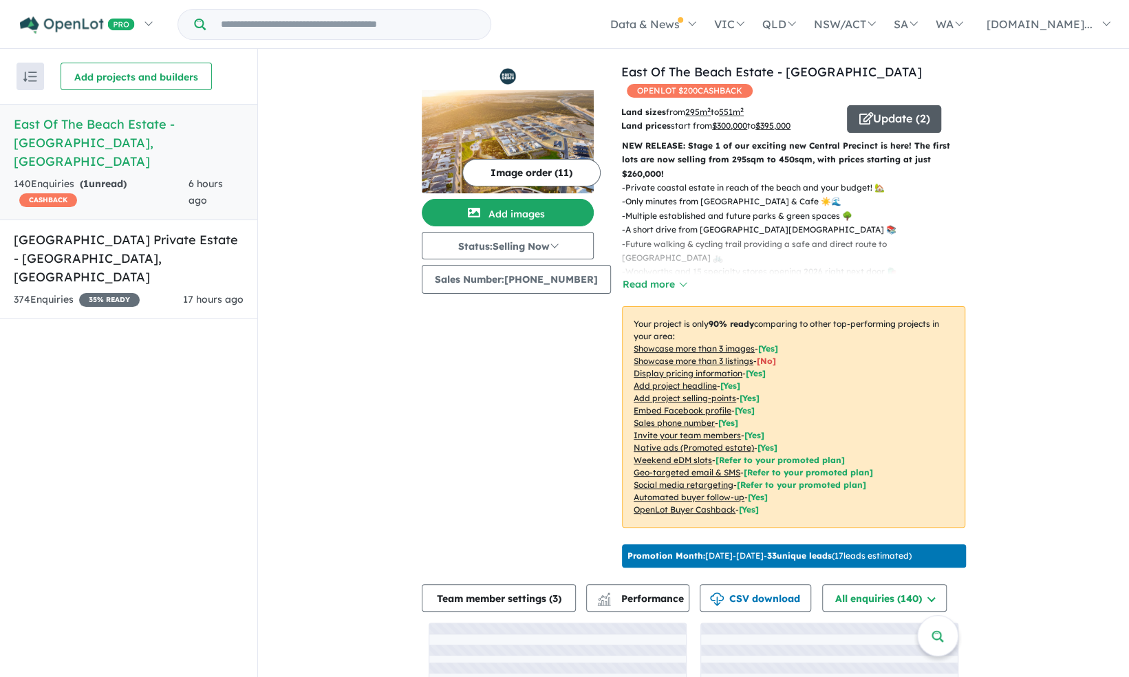
click at [892, 118] on button "Update ( 2 )" at bounding box center [894, 119] width 94 height 28
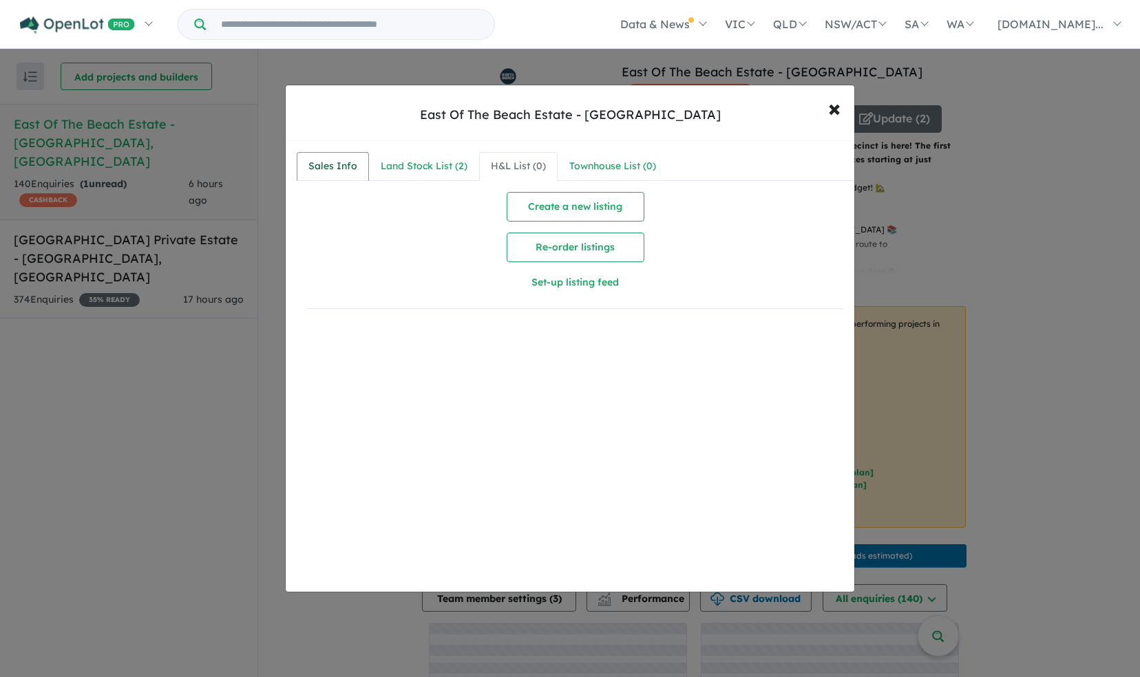
click at [340, 160] on div "Sales Info" at bounding box center [332, 166] width 49 height 17
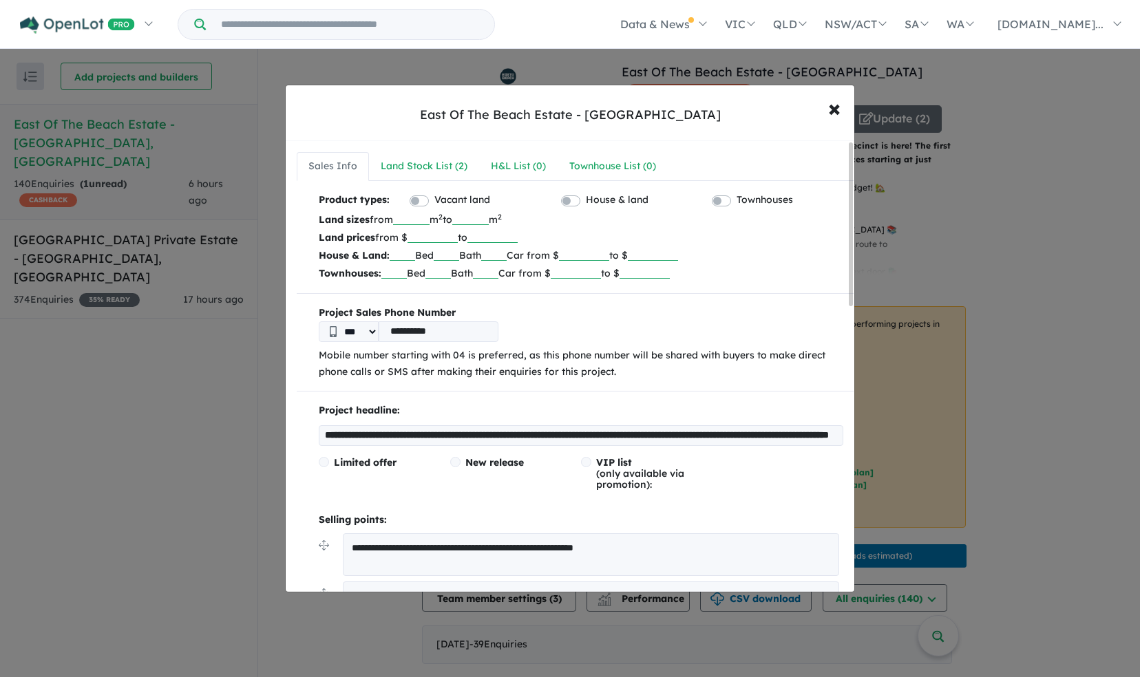
drag, startPoint x: 436, startPoint y: 223, endPoint x: 409, endPoint y: 220, distance: 27.7
click at [409, 220] on input "***" at bounding box center [411, 218] width 36 height 14
type input "***"
drag, startPoint x: 460, startPoint y: 234, endPoint x: 431, endPoint y: 231, distance: 29.0
click at [431, 231] on input "******" at bounding box center [432, 236] width 50 height 14
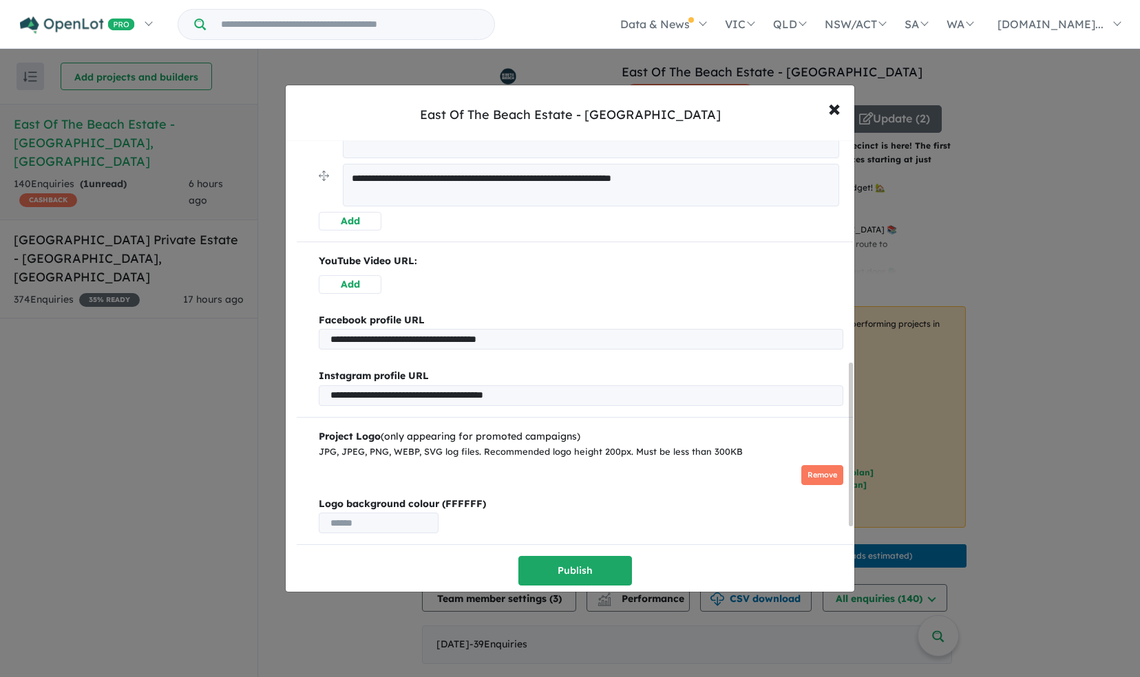
scroll to position [820, 0]
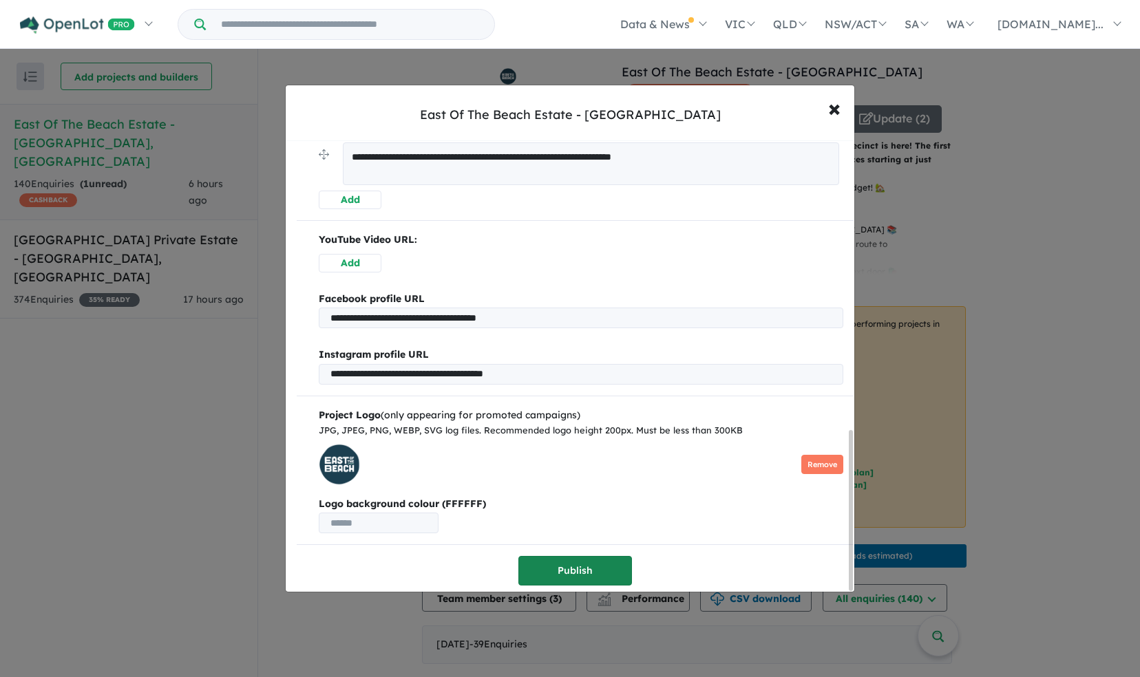
type input "******"
click at [552, 556] on button "Publish" at bounding box center [575, 571] width 114 height 30
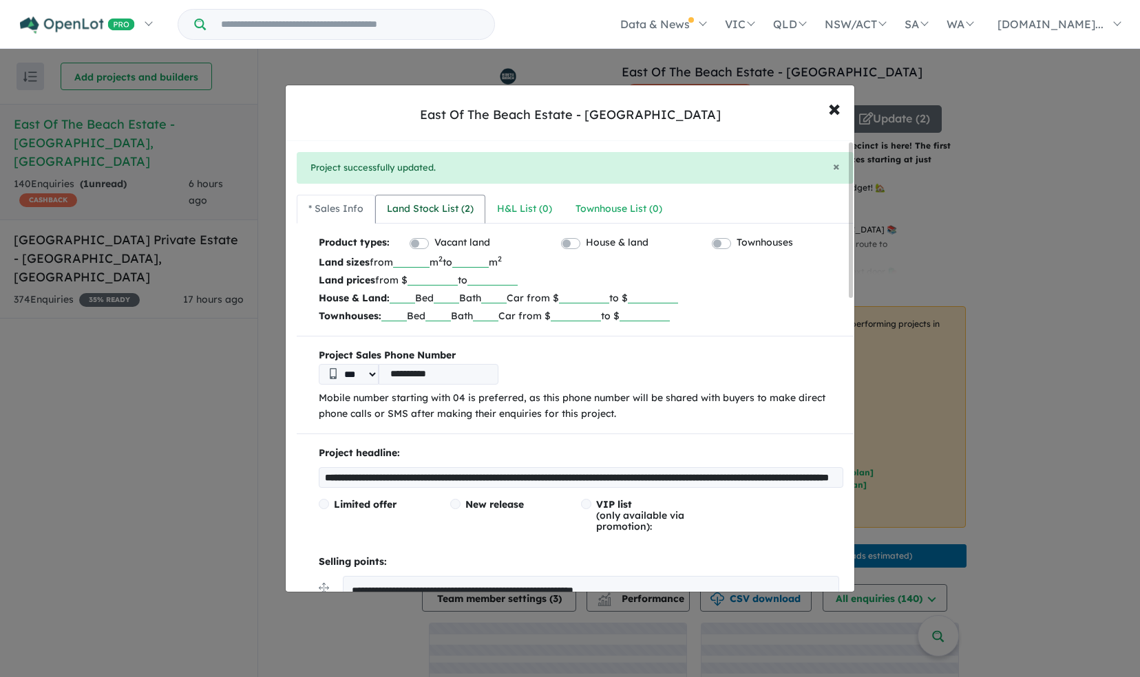
click at [440, 206] on div "Land Stock List ( 2 )" at bounding box center [430, 209] width 87 height 17
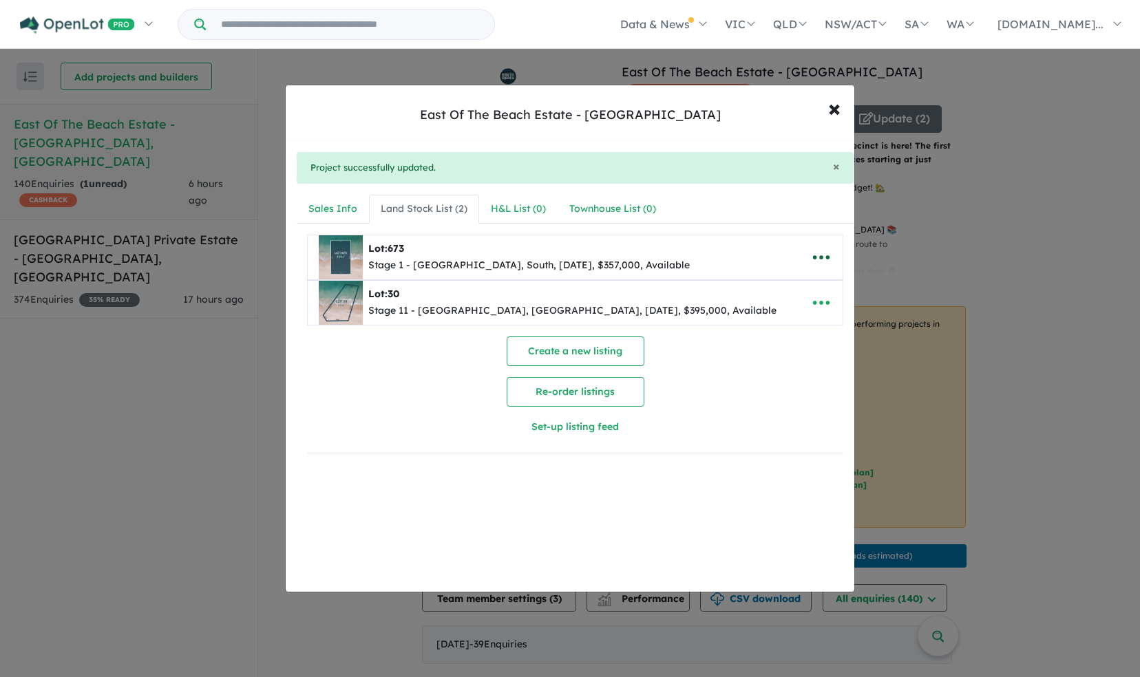
click at [813, 254] on icon "button" at bounding box center [821, 257] width 21 height 21
click at [794, 293] on link "Edit" at bounding box center [791, 291] width 102 height 32
select select "*****"
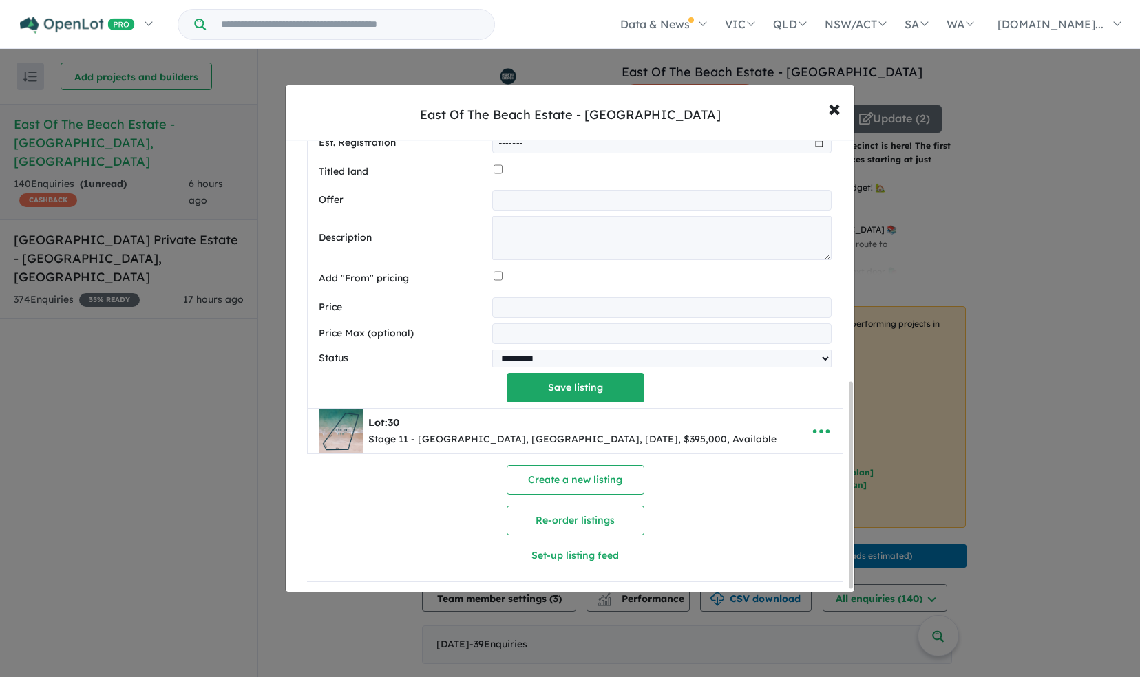
scroll to position [535, 0]
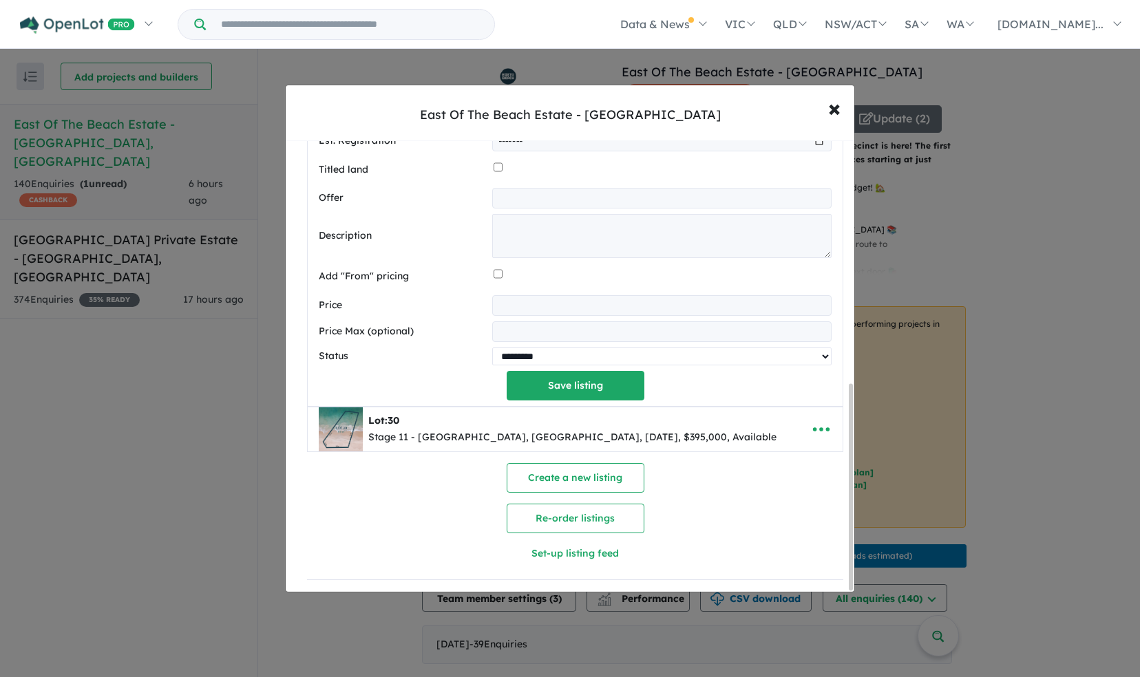
click at [639, 351] on select "********* ******** **** ******" at bounding box center [661, 357] width 339 height 18
click at [833, 109] on span "×" at bounding box center [834, 108] width 12 height 30
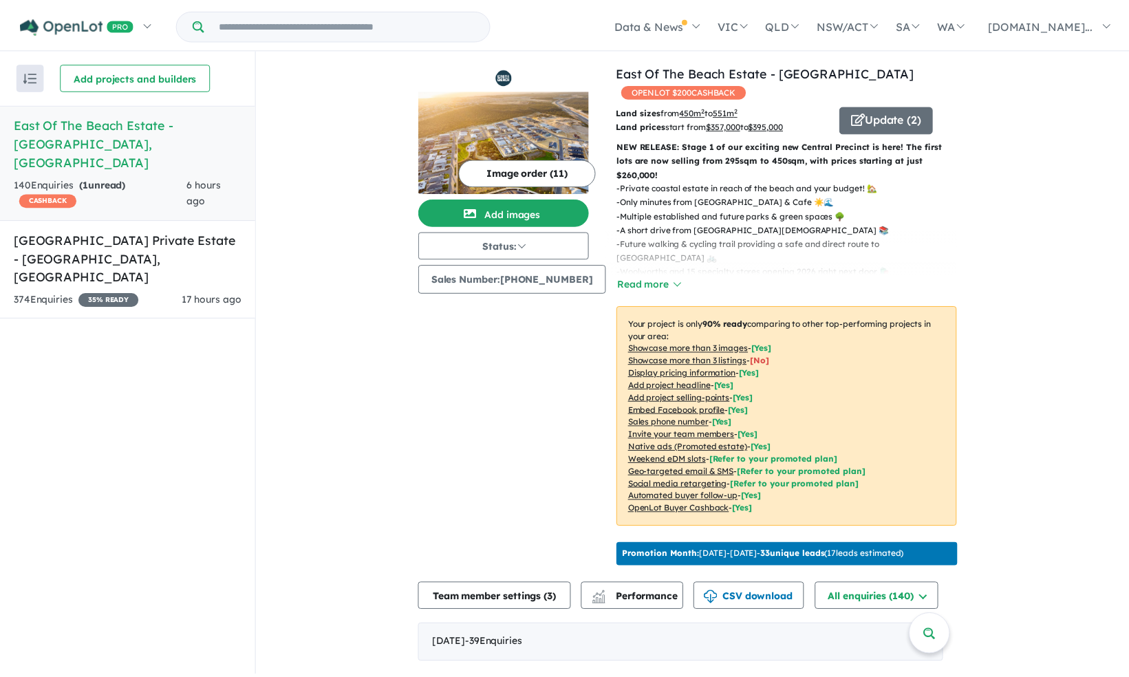
scroll to position [0, 0]
